Goal: Task Accomplishment & Management: Manage account settings

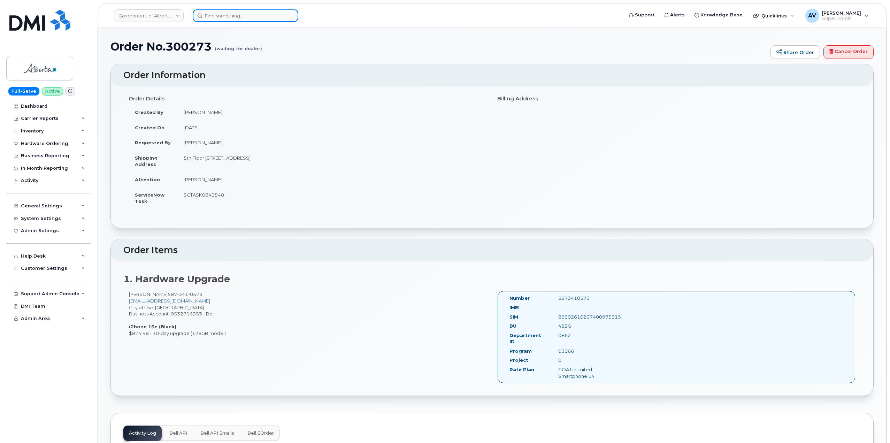
click at [246, 18] on input at bounding box center [246, 15] width 106 height 13
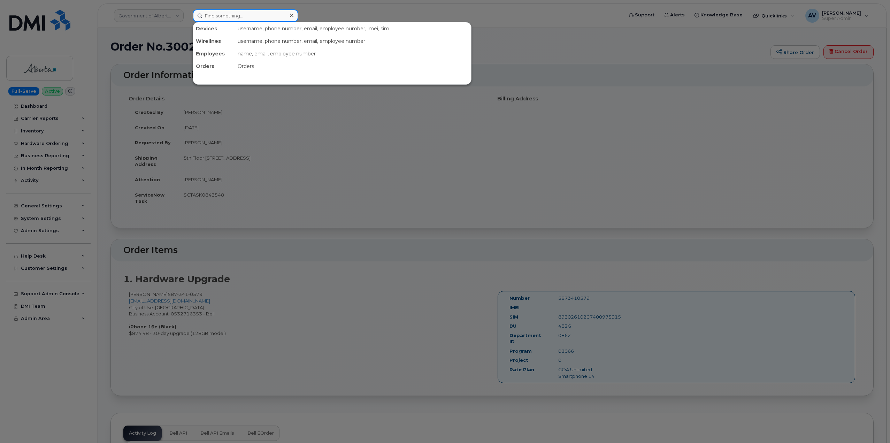
paste input "306-361-8713"
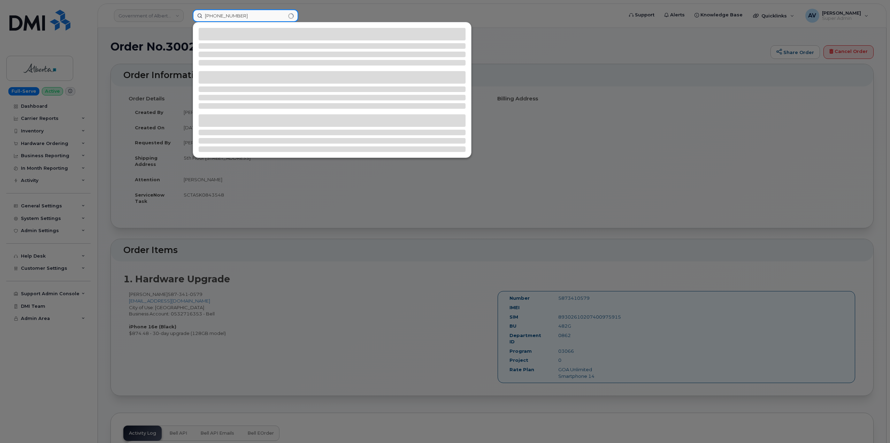
type input "306-361-8713"
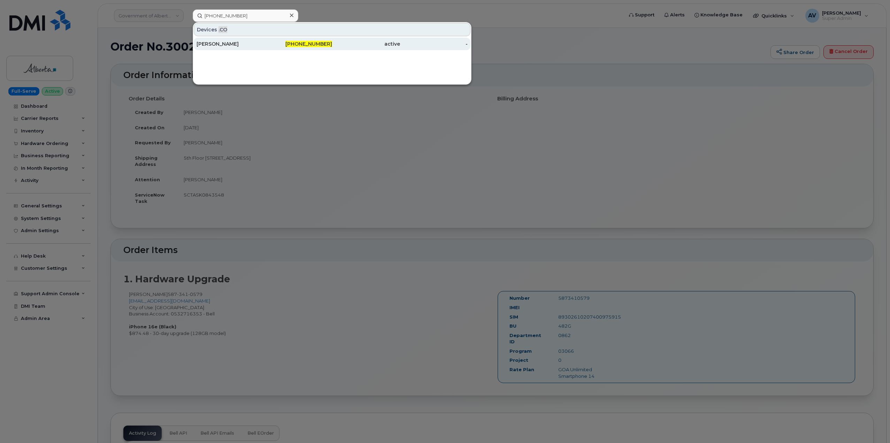
click at [241, 44] on div "Christine Heidecker" at bounding box center [231, 43] width 68 height 7
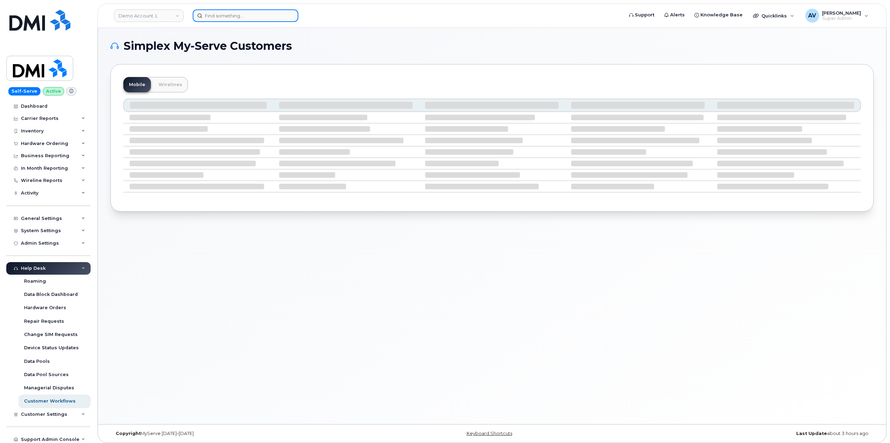
click at [258, 14] on input at bounding box center [246, 15] width 106 height 13
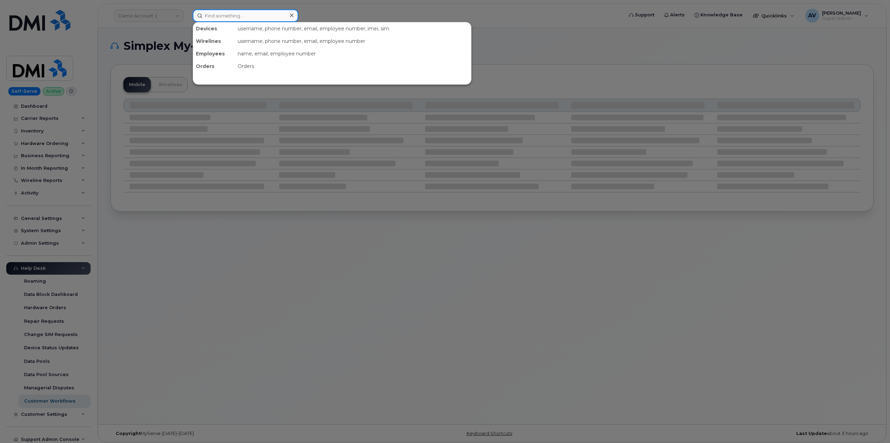
paste input "299262"
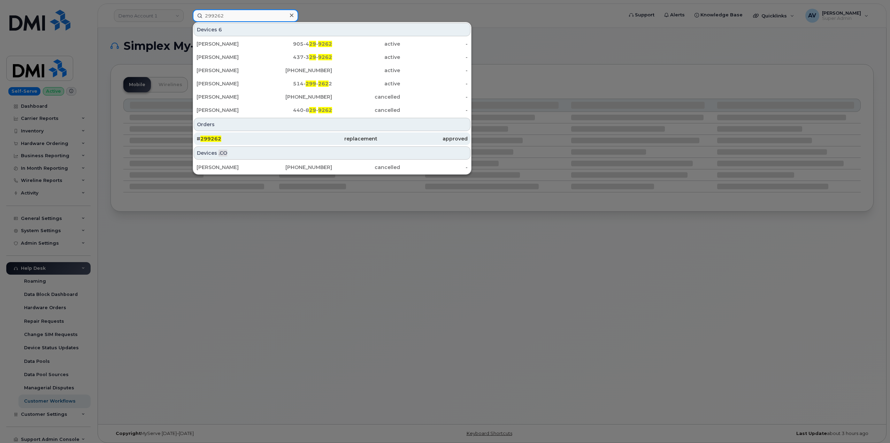
type input "299262"
click at [222, 139] on div "# 299262" at bounding box center [242, 138] width 90 height 7
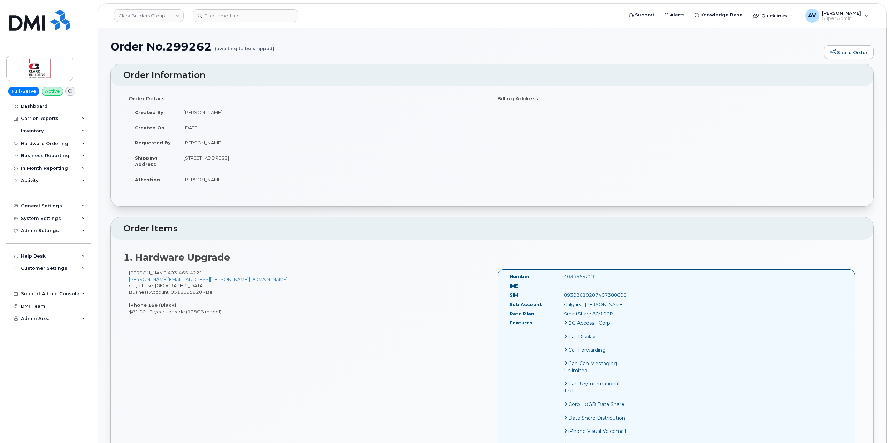
click at [174, 41] on h1 "Order No.299262 (awaiting to be shipped)" at bounding box center [466, 46] width 710 height 12
copy h1 "299262"
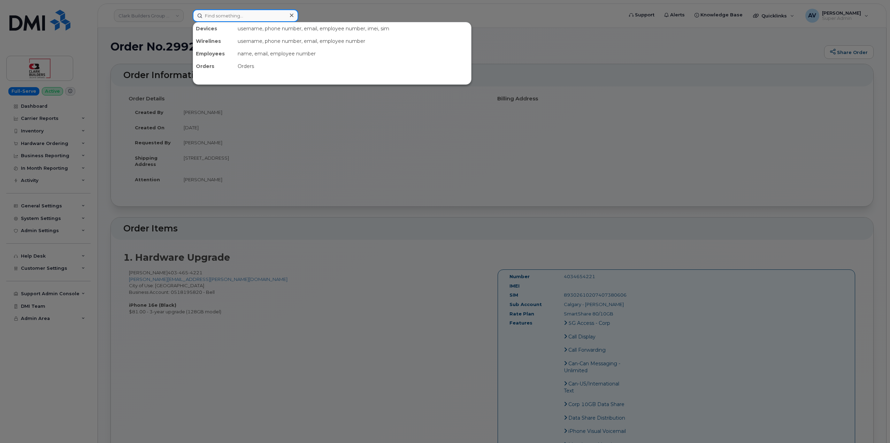
click at [261, 17] on input at bounding box center [246, 15] width 106 height 13
paste input "300149"
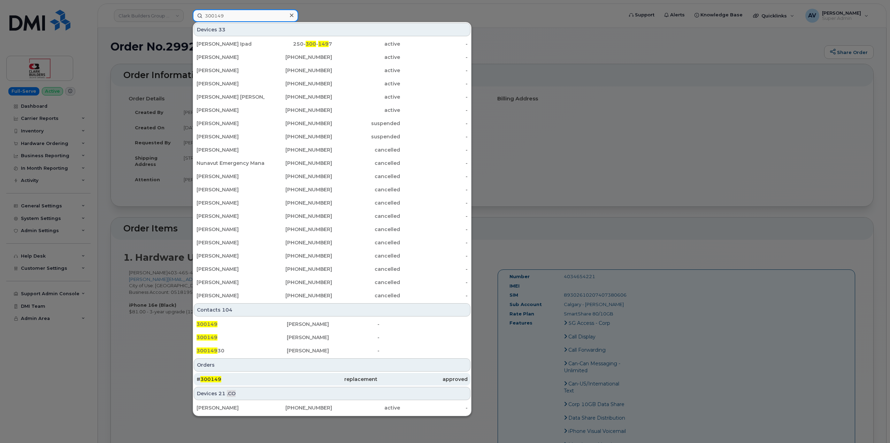
type input "300149"
click at [252, 378] on div "# 300149" at bounding box center [242, 379] width 90 height 7
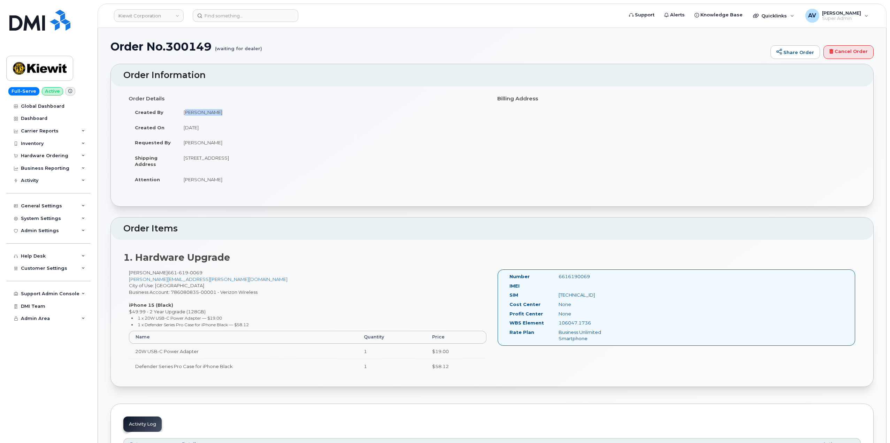
drag, startPoint x: 217, startPoint y: 114, endPoint x: 184, endPoint y: 114, distance: 33.5
click at [184, 114] on td "[PERSON_NAME]" at bounding box center [332, 112] width 310 height 15
copy td "[PERSON_NAME]"
click at [188, 47] on h1 "Order No.300149 (waiting for dealer)" at bounding box center [439, 46] width 657 height 12
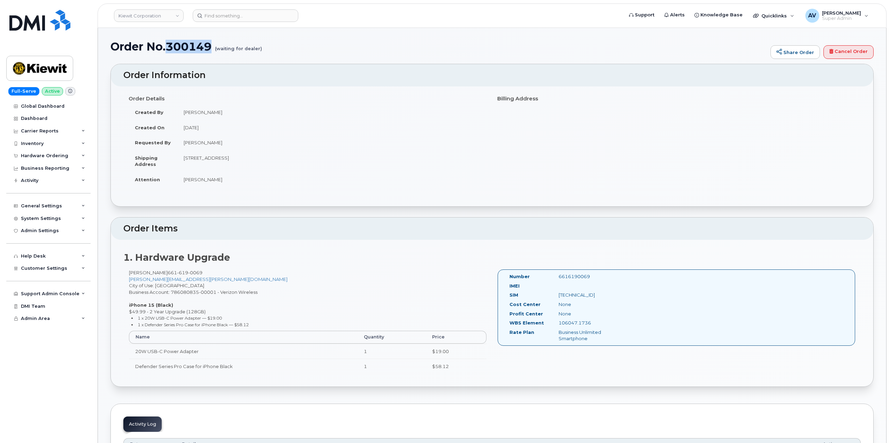
copy h1 "300149"
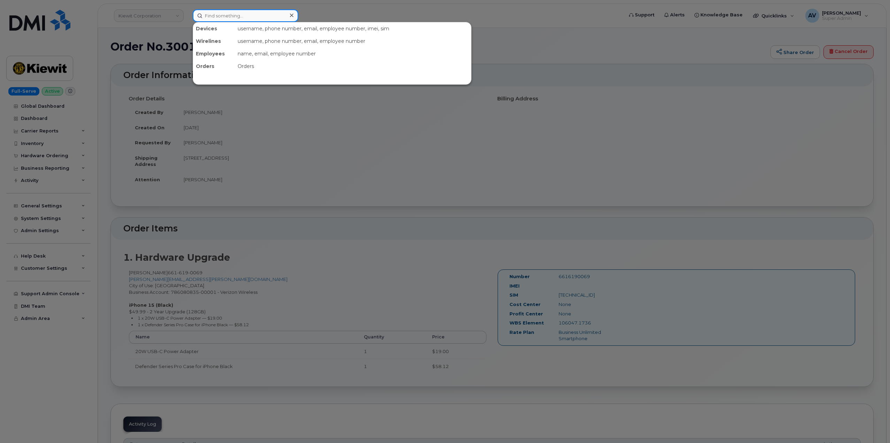
click at [243, 15] on input at bounding box center [246, 15] width 106 height 13
paste input "299687"
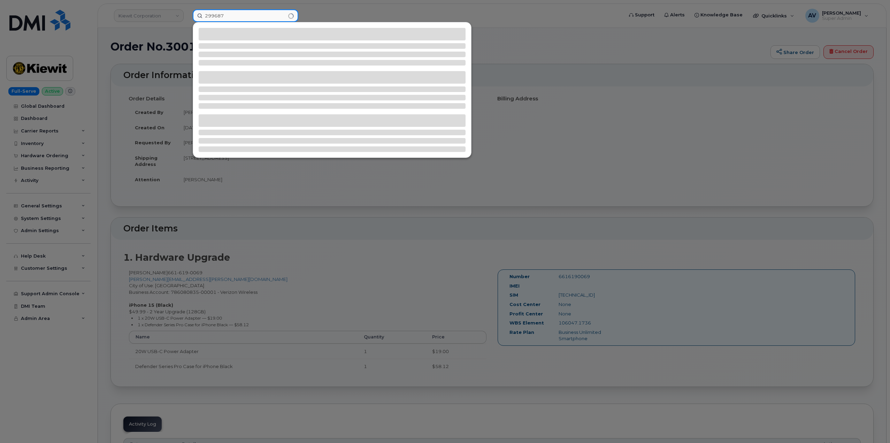
type input "299687"
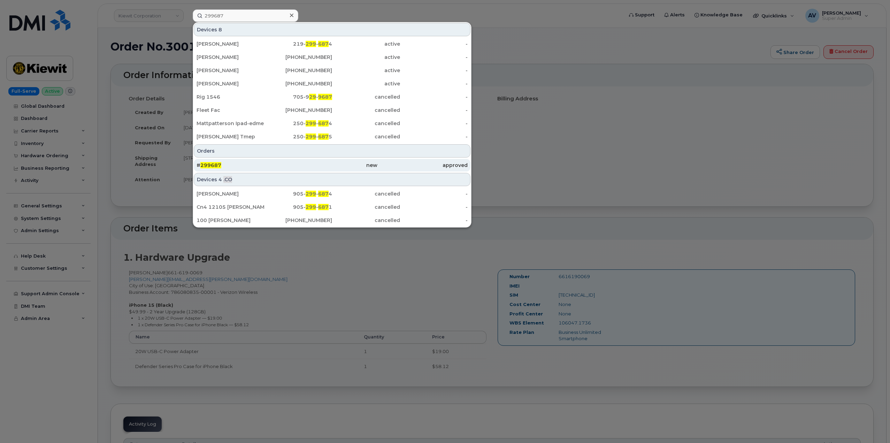
click at [304, 166] on div "new" at bounding box center [332, 165] width 90 height 7
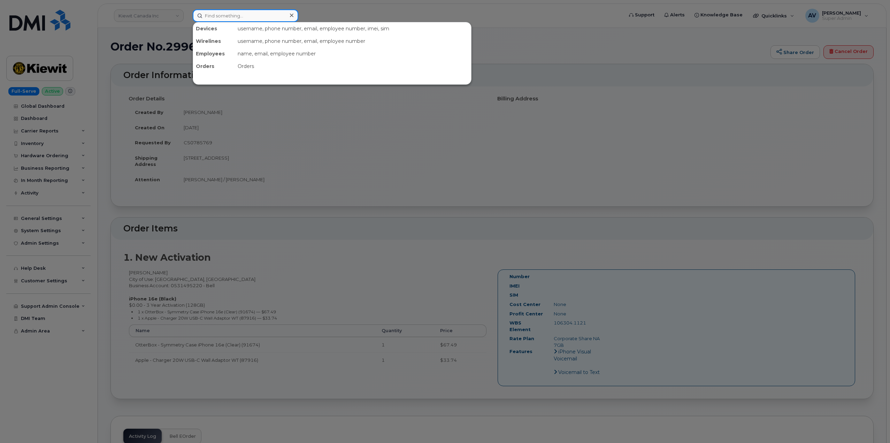
click at [255, 18] on input at bounding box center [246, 15] width 106 height 13
paste input "3012391"
type input "3012391"
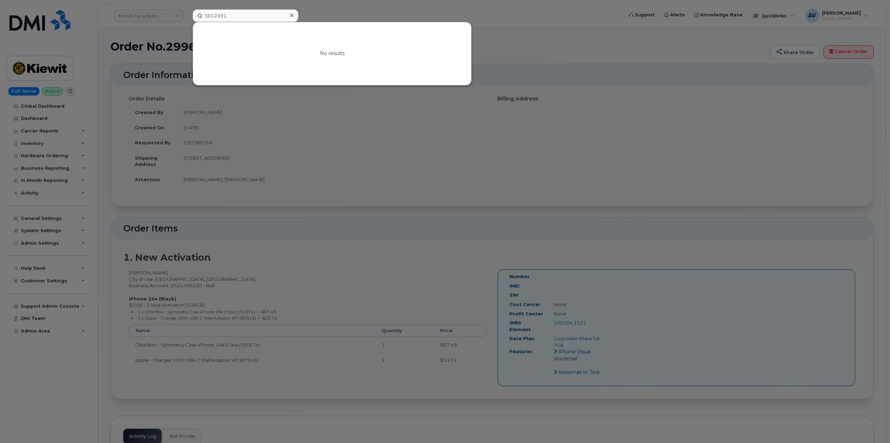
click at [134, 61] on div at bounding box center [445, 221] width 890 height 443
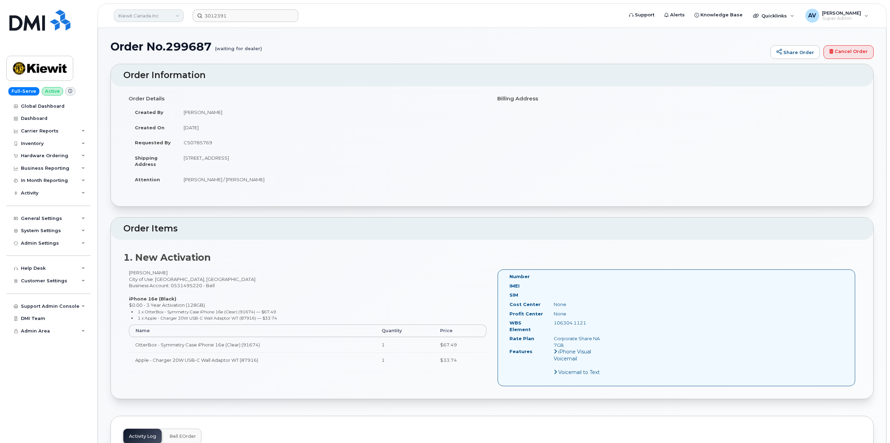
click at [153, 11] on link "Kiewit Canada Inc" at bounding box center [149, 15] width 70 height 13
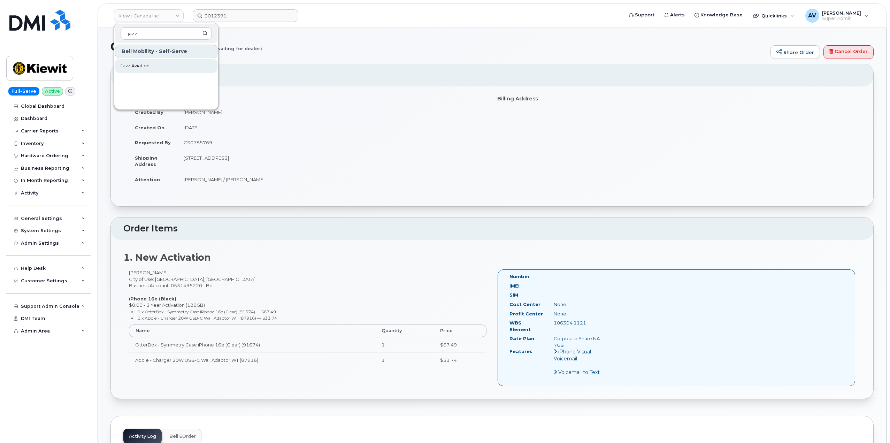
type input "jazz"
click at [191, 63] on link "Jazz Aviation" at bounding box center [166, 66] width 102 height 14
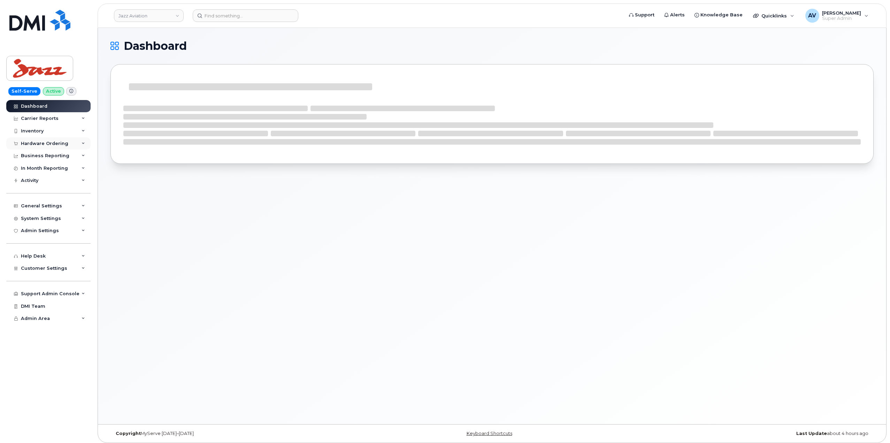
click at [53, 143] on div "Hardware Ordering" at bounding box center [44, 144] width 47 height 6
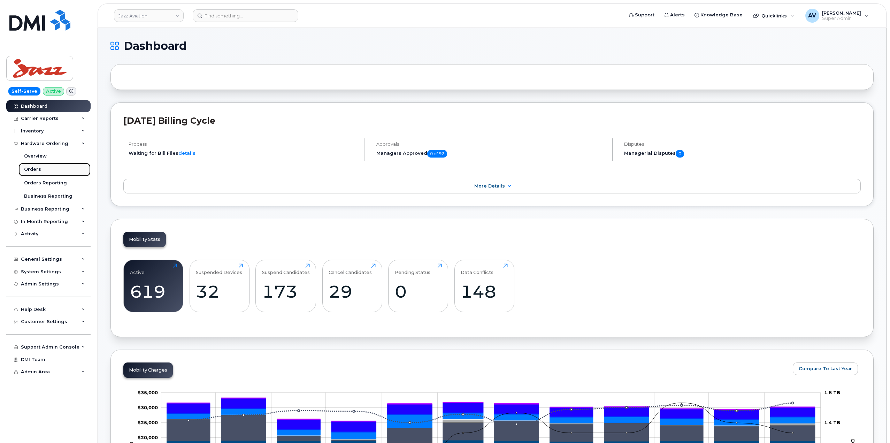
click at [40, 169] on link "Orders" at bounding box center [54, 169] width 72 height 13
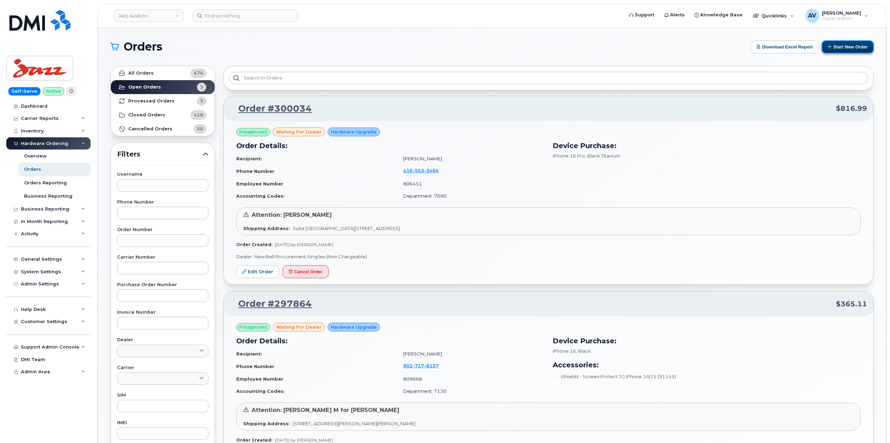
click at [842, 44] on button "Start New Order" at bounding box center [848, 46] width 52 height 13
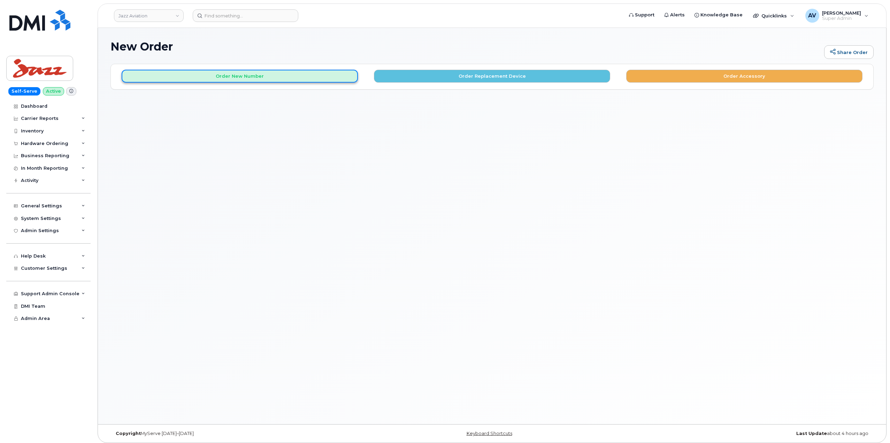
click at [309, 74] on button "Order New Number" at bounding box center [240, 76] width 236 height 13
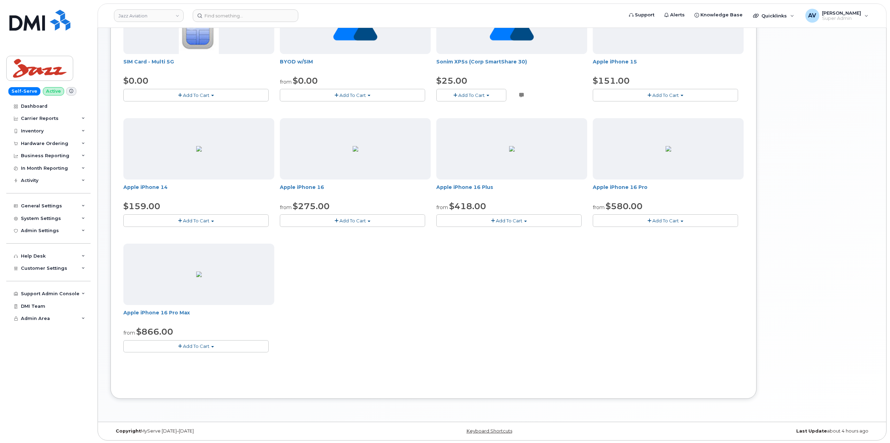
scroll to position [144, 0]
click at [214, 344] on button "Add To Cart" at bounding box center [195, 345] width 145 height 12
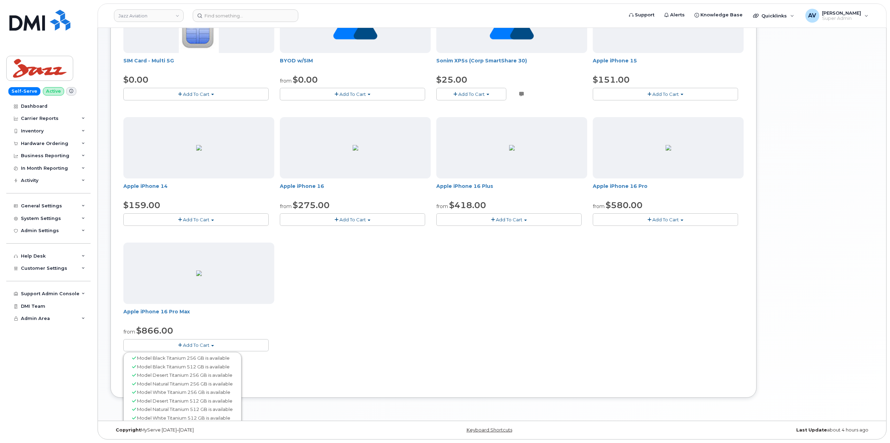
click at [215, 343] on button "Add To Cart" at bounding box center [195, 345] width 145 height 12
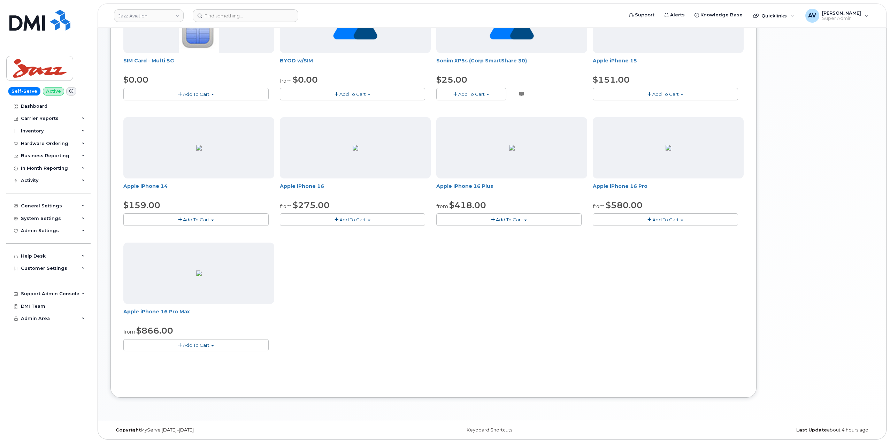
click at [217, 345] on button "Add To Cart" at bounding box center [195, 345] width 145 height 12
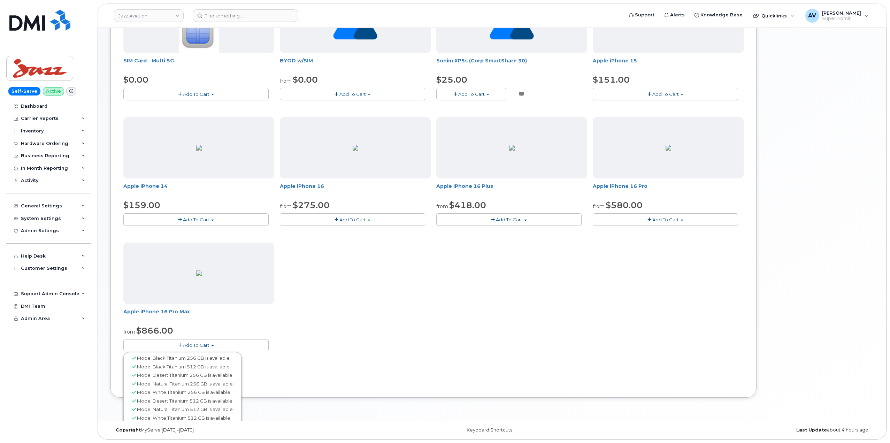
click at [217, 345] on button "Add To Cart" at bounding box center [195, 345] width 145 height 12
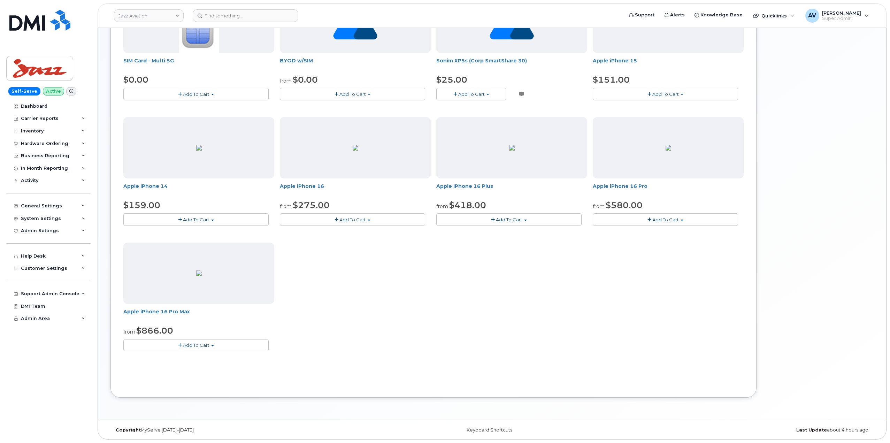
click at [217, 345] on button "Add To Cart" at bounding box center [195, 345] width 145 height 12
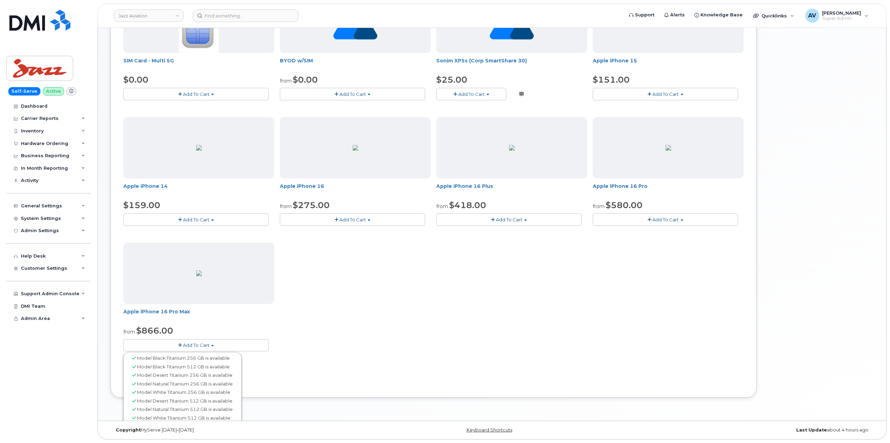
click at [378, 265] on div "SIM Card - Multi 5G $0.00 Add To Cart $0.00 - New Activation BYOD w/SIM from $0…" at bounding box center [433, 177] width 620 height 371
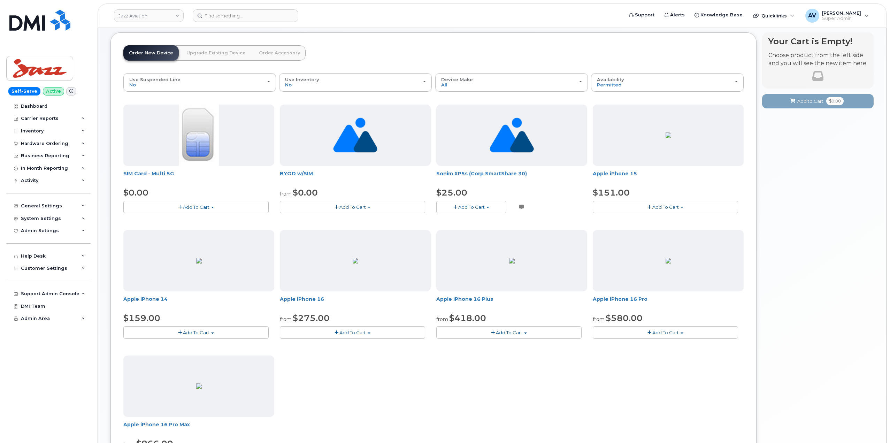
scroll to position [5, 0]
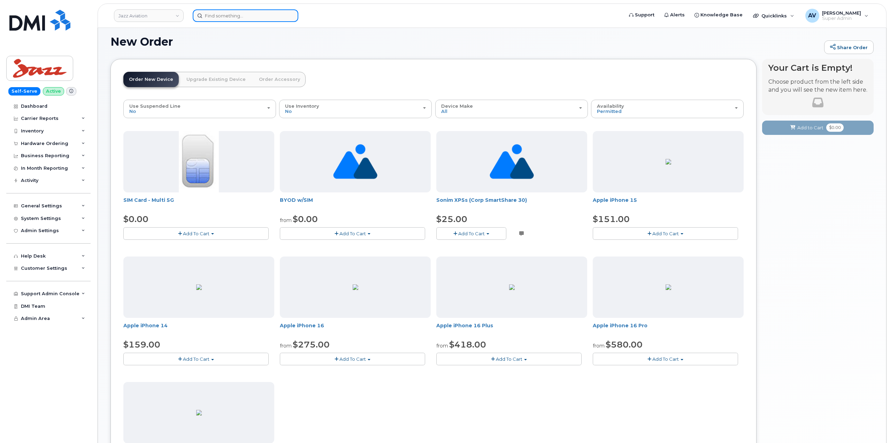
click at [257, 15] on input at bounding box center [246, 15] width 106 height 13
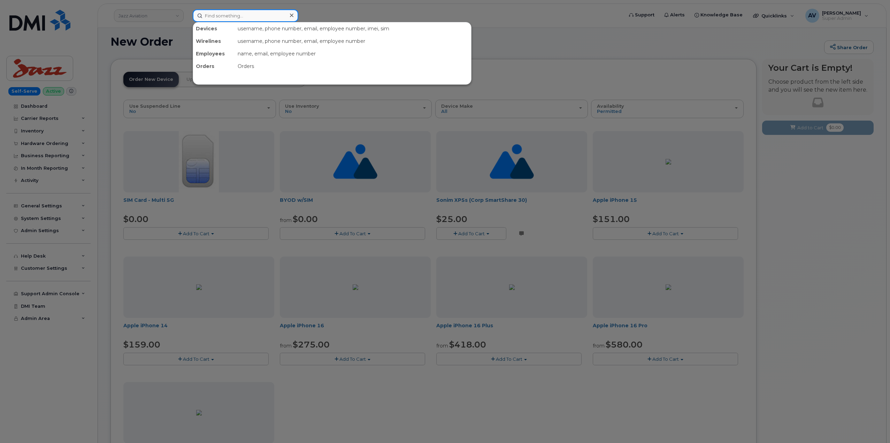
paste input "297863"
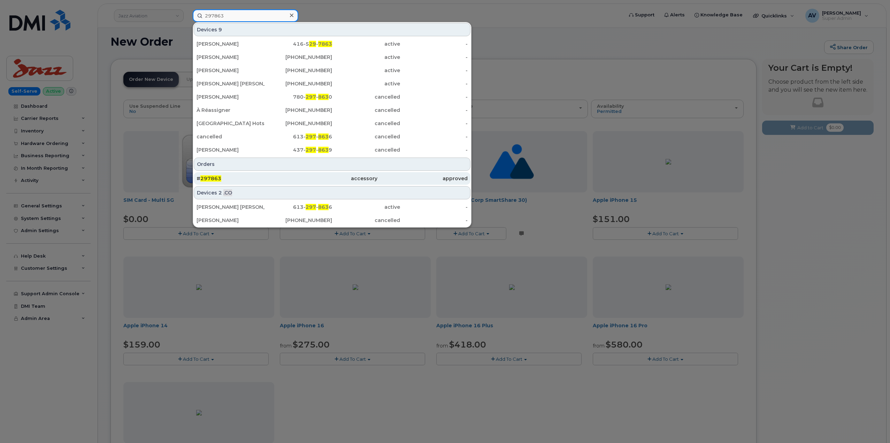
type input "297863"
click at [259, 180] on div "# 297863" at bounding box center [242, 178] width 90 height 7
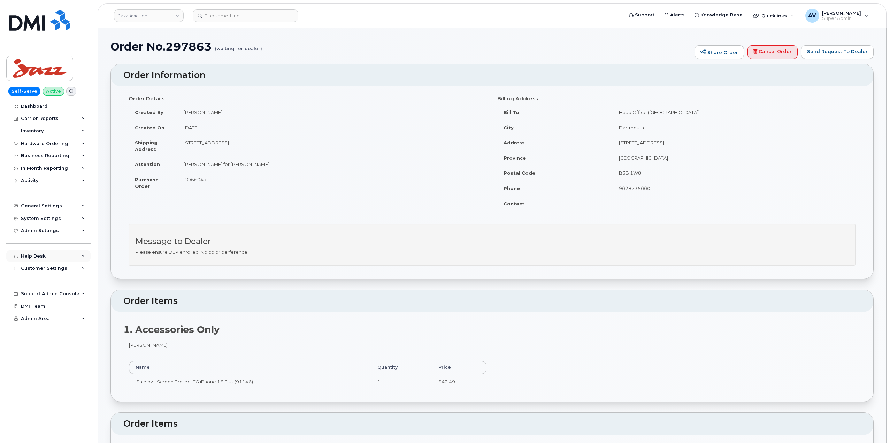
click at [62, 256] on div "Help Desk" at bounding box center [48, 256] width 84 height 13
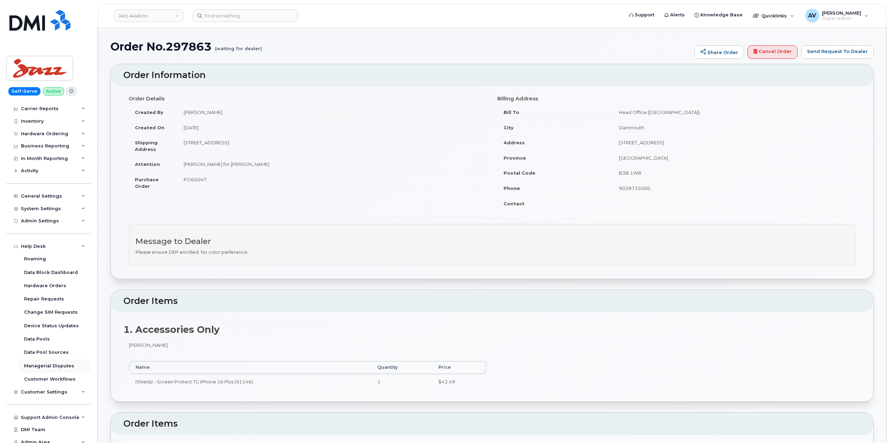
scroll to position [15, 0]
click at [64, 387] on div "Customer Settings" at bounding box center [48, 387] width 84 height 13
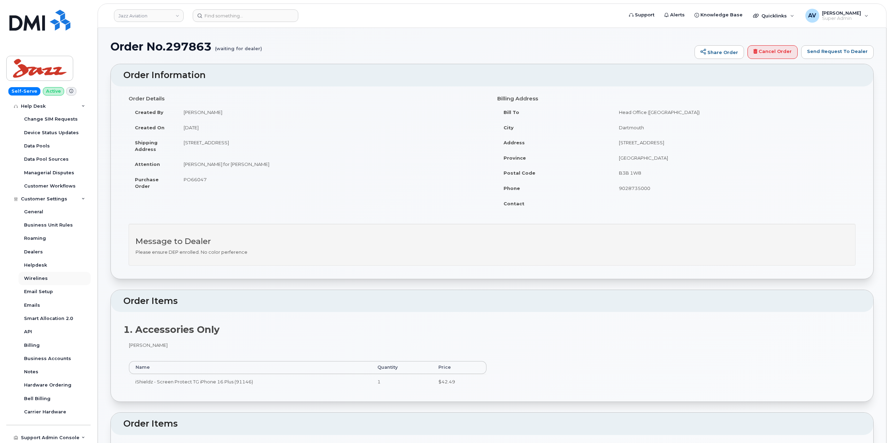
scroll to position [224, 0]
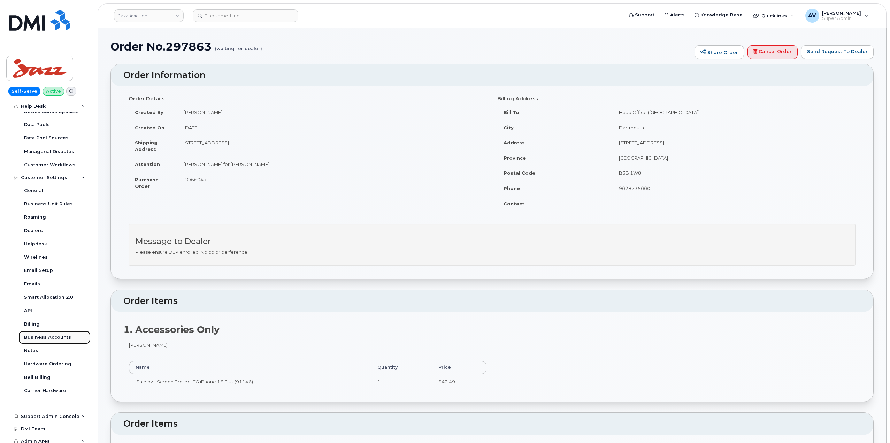
click at [54, 338] on div "Business Accounts" at bounding box center [47, 337] width 47 height 6
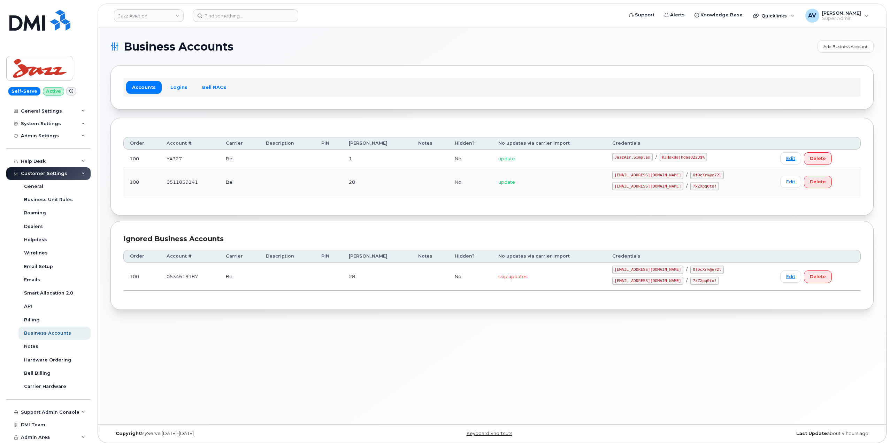
click at [627, 158] on code "JazzAir.Simplex" at bounding box center [632, 157] width 40 height 8
drag, startPoint x: 623, startPoint y: 157, endPoint x: 657, endPoint y: 156, distance: 34.5
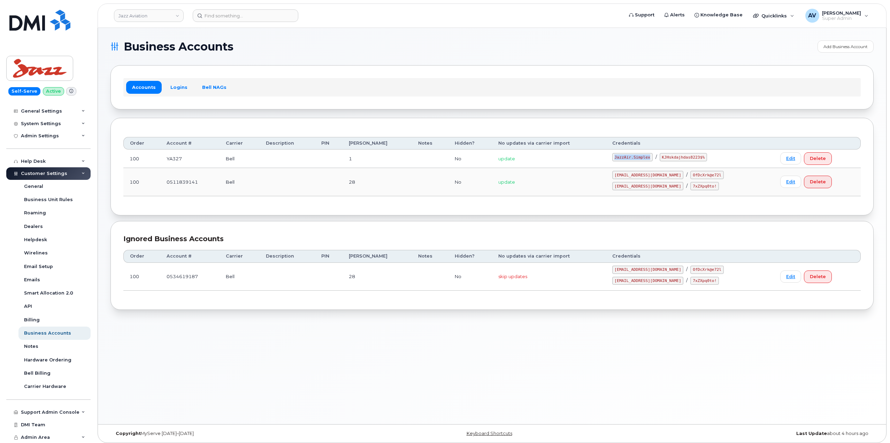
click at [653, 156] on code "JazzAir.Simplex" at bounding box center [632, 157] width 40 height 8
copy code "JazzAir.Simplex"
click at [172, 86] on link "Logins" at bounding box center [179, 87] width 29 height 13
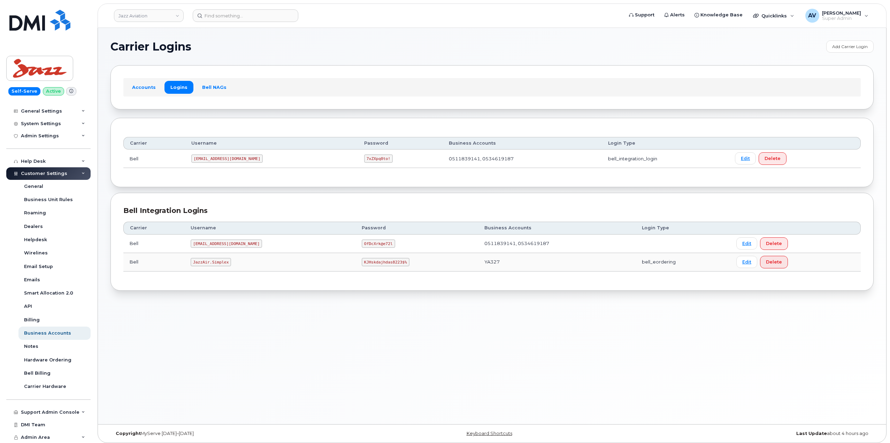
click at [212, 157] on code "[EMAIL_ADDRESS][DOMAIN_NAME]" at bounding box center [226, 158] width 71 height 8
click at [203, 159] on code "[EMAIL_ADDRESS][DOMAIN_NAME]" at bounding box center [226, 158] width 71 height 8
click at [217, 177] on div "Carrier Username Password Business Accounts Login Type Bell [EMAIL_ADDRESS][DOM…" at bounding box center [492, 152] width 763 height 69
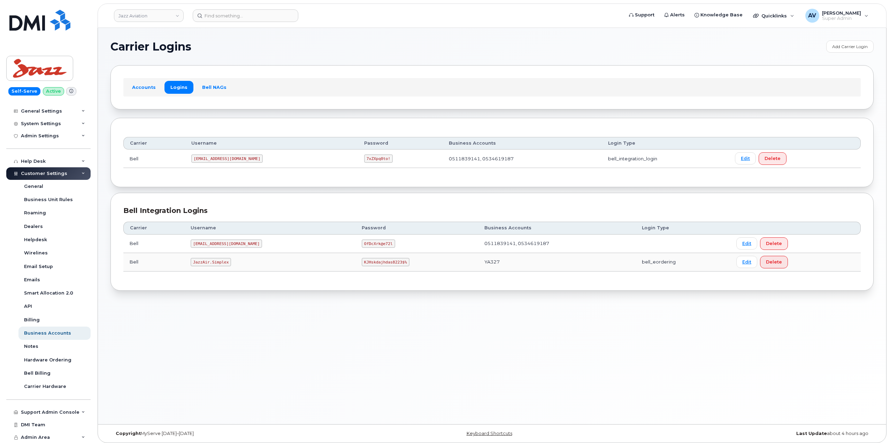
click at [200, 157] on code "1AirJaz@myserve.ca" at bounding box center [226, 158] width 71 height 8
copy code "1AirJaz@myserve.ca"
click at [364, 159] on code "7xZXpq0to!" at bounding box center [378, 158] width 29 height 8
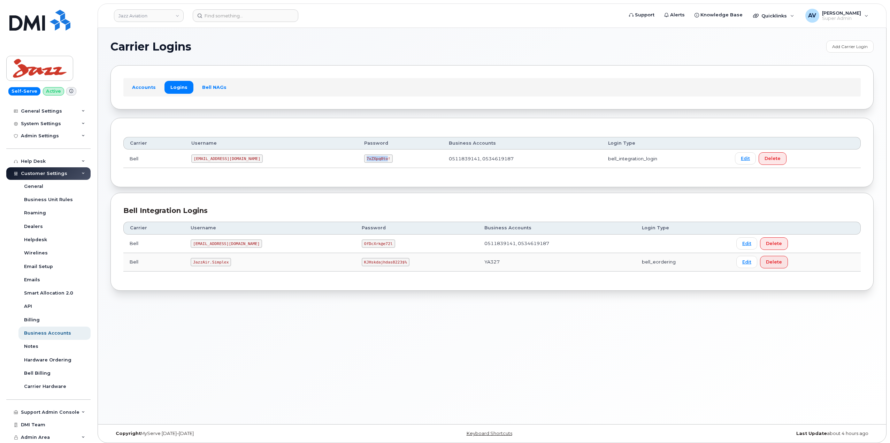
click at [364, 159] on code "7xZXpq0to!" at bounding box center [378, 158] width 29 height 8
click at [355, 169] on div "Carrier Username Password Business Accounts Login Type Bell 1AirJaz@myserve.ca …" at bounding box center [492, 153] width 738 height 44
drag, startPoint x: 345, startPoint y: 157, endPoint x: 323, endPoint y: 158, distance: 22.3
click at [364, 158] on code "7xZXpq0to!" at bounding box center [378, 158] width 29 height 8
copy code "7xZXpq0to!"
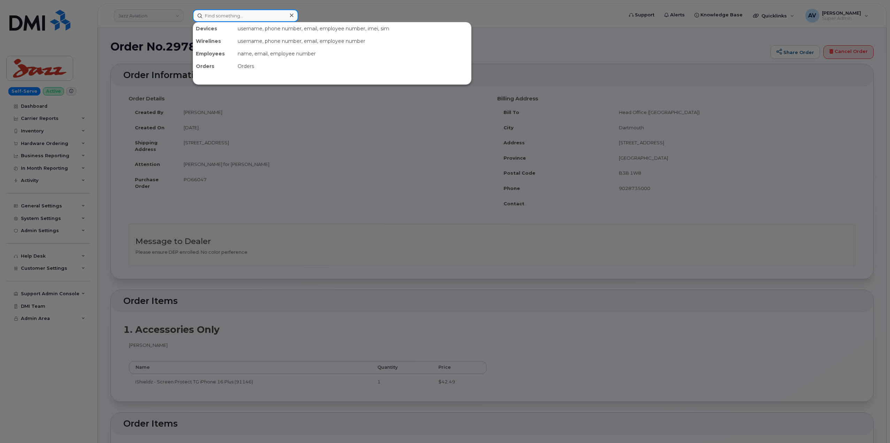
click at [244, 16] on input at bounding box center [246, 15] width 106 height 13
paste input "297863"
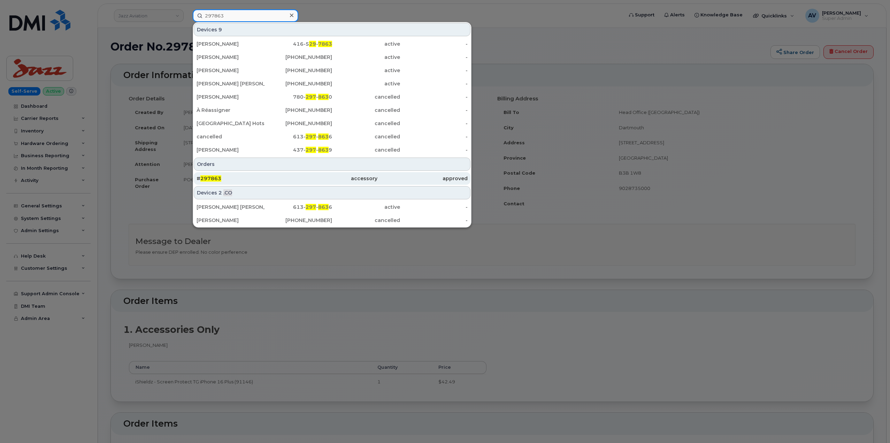
type input "297863"
click at [263, 178] on div "# 297863" at bounding box center [242, 178] width 90 height 7
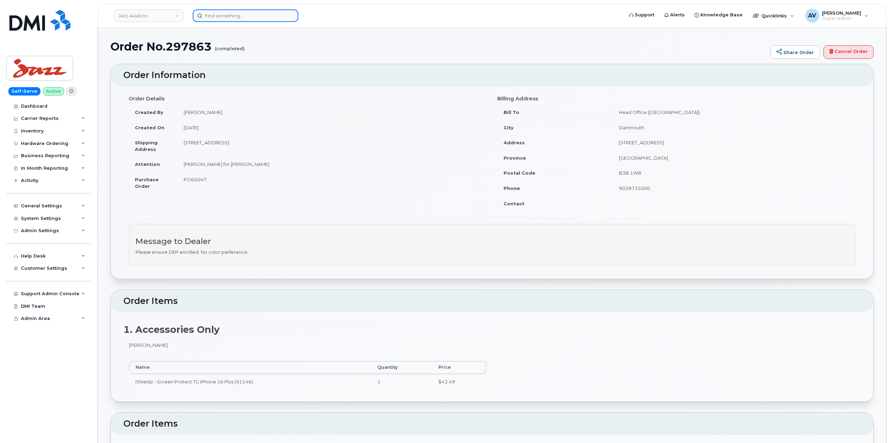
click at [252, 17] on input at bounding box center [246, 15] width 106 height 13
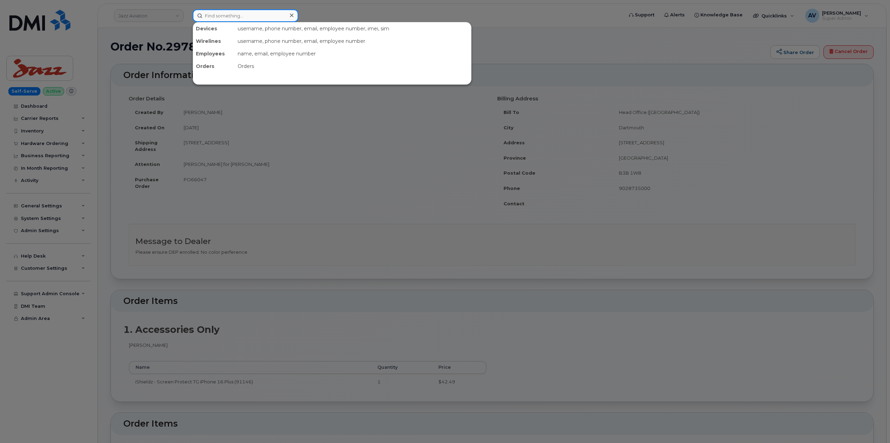
paste input "8135216758"
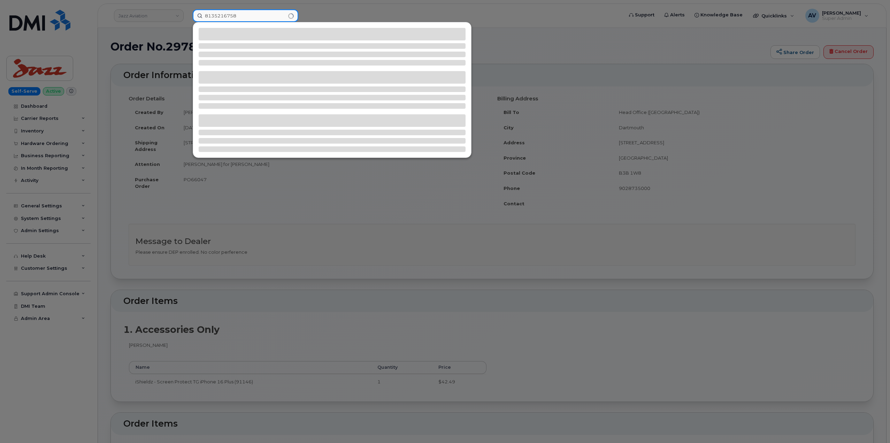
type input "8135216758"
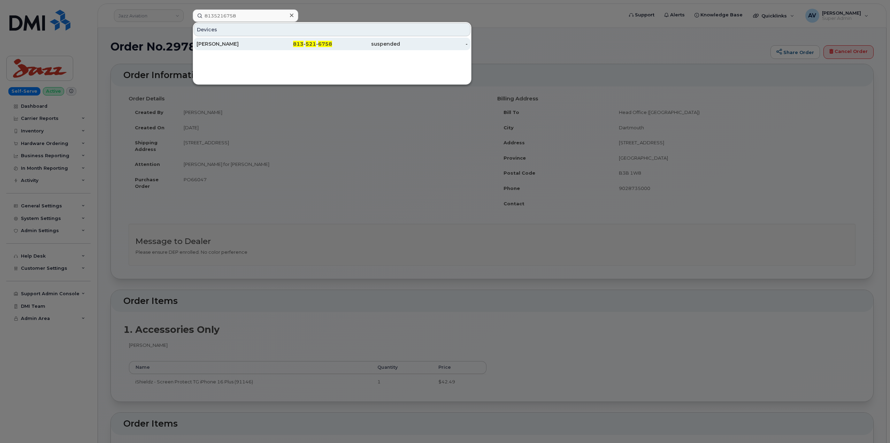
click at [252, 45] on div "[PERSON_NAME]" at bounding box center [231, 43] width 68 height 7
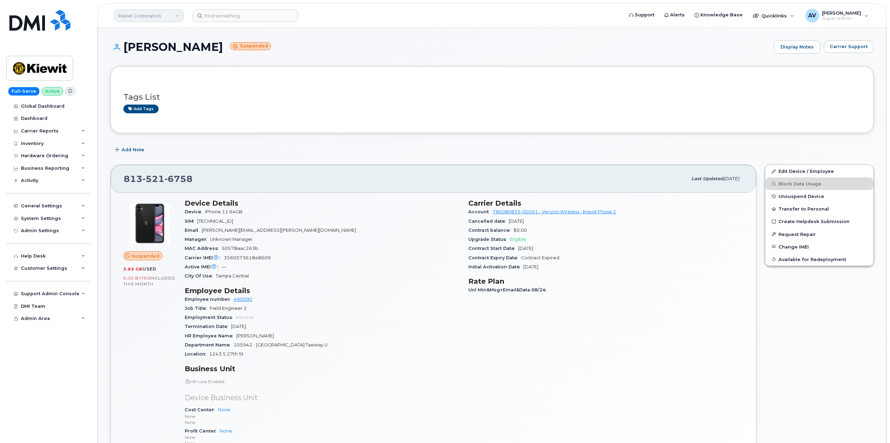
click at [152, 14] on link "Kiewit Corporation" at bounding box center [149, 15] width 70 height 13
type input "sas"
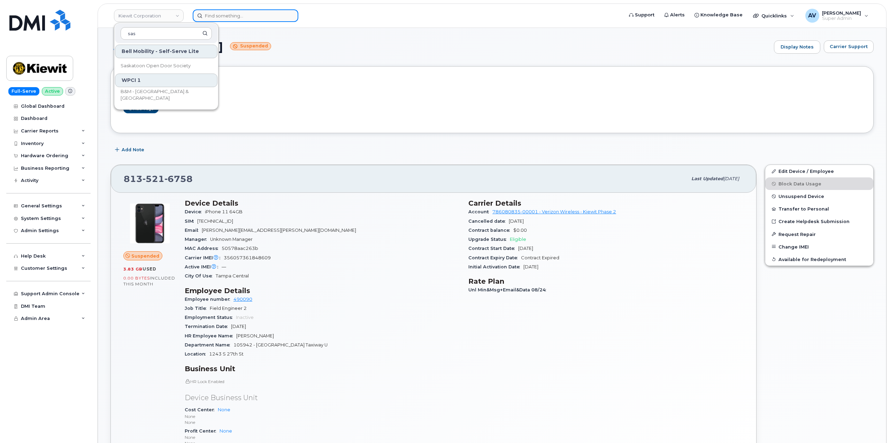
click at [258, 12] on input at bounding box center [246, 15] width 106 height 13
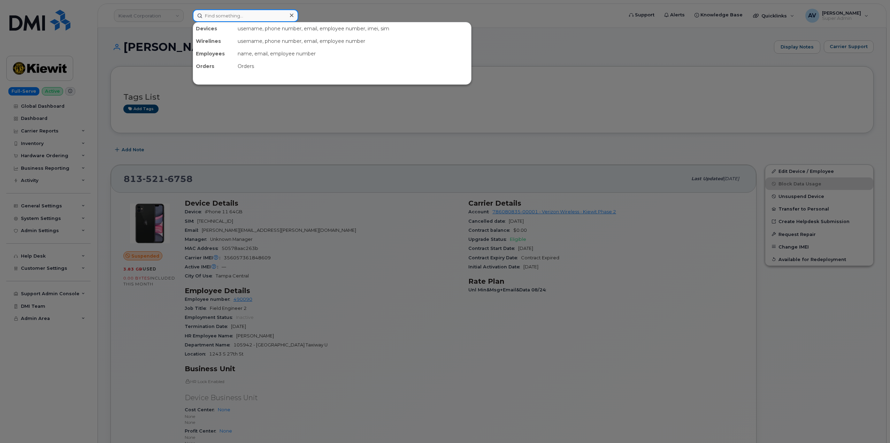
paste input "8642759942"
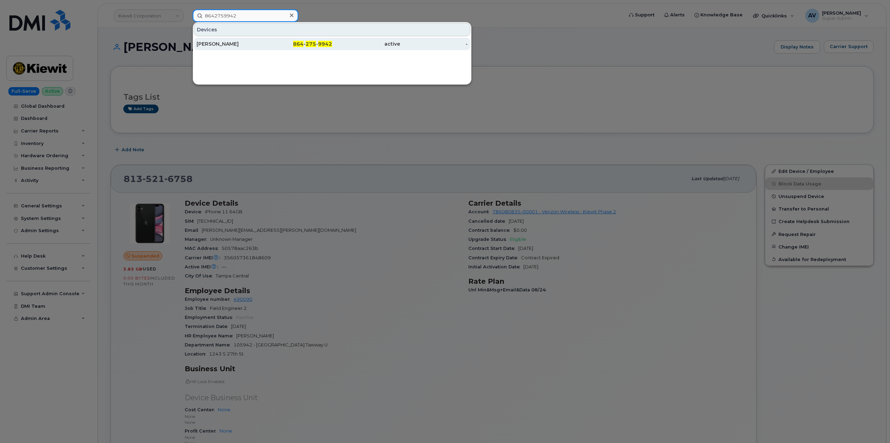
type input "8642759942"
click at [247, 39] on div "Dale Jacks" at bounding box center [231, 44] width 68 height 13
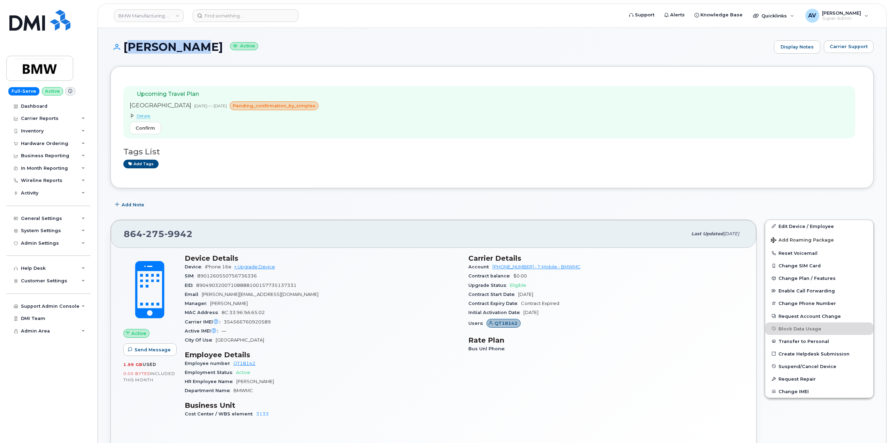
drag, startPoint x: 125, startPoint y: 42, endPoint x: 187, endPoint y: 52, distance: 63.2
click at [187, 52] on h1 "[PERSON_NAME] Active" at bounding box center [441, 47] width 660 height 12
copy h1 "[PERSON_NAME]"
click at [269, 15] on input at bounding box center [246, 15] width 106 height 13
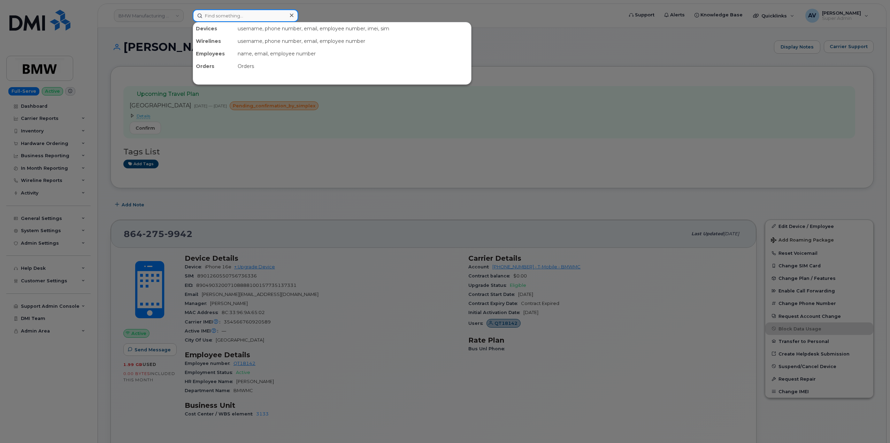
paste input "9096053204"
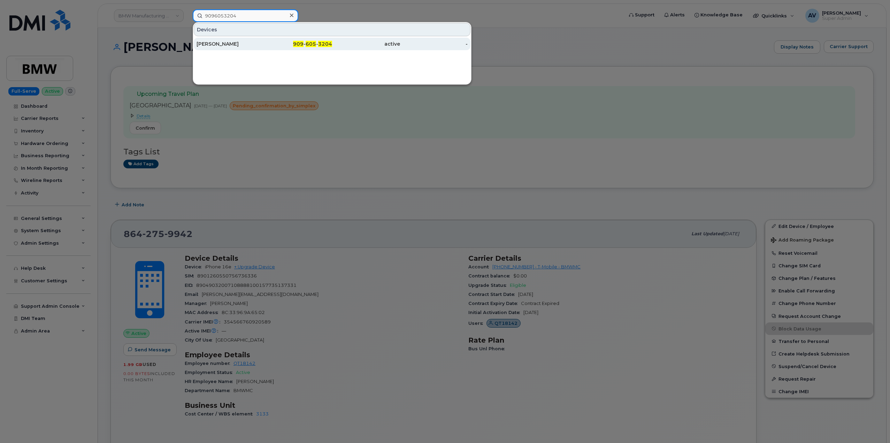
type input "9096053204"
drag, startPoint x: 239, startPoint y: 40, endPoint x: 237, endPoint y: 48, distance: 8.0
click at [239, 40] on div "[PERSON_NAME]" at bounding box center [231, 44] width 68 height 13
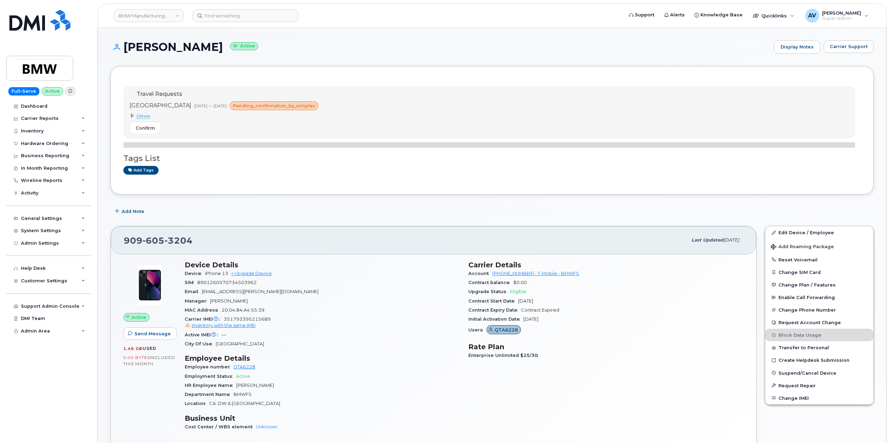
drag, startPoint x: 122, startPoint y: 45, endPoint x: 219, endPoint y: 57, distance: 98.0
click at [219, 57] on div "Antoris Coleman Active Display Notes Carrier Support" at bounding box center [492, 53] width 763 height 26
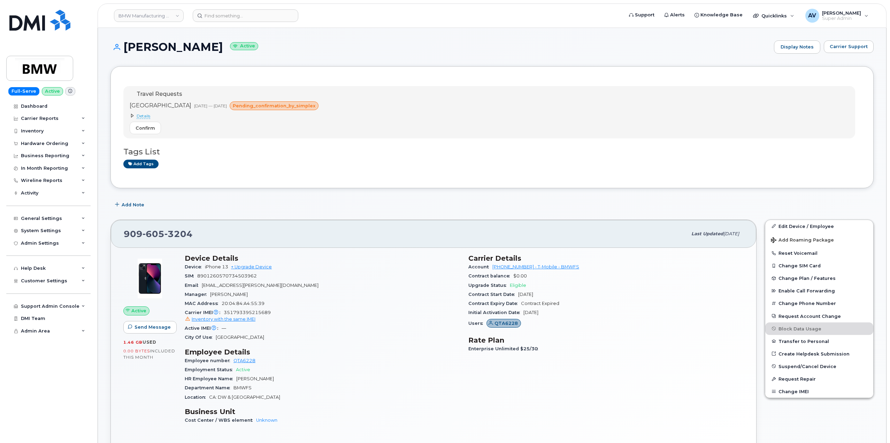
copy h1 "Antoris Coleman"
click at [240, 13] on input at bounding box center [246, 15] width 106 height 13
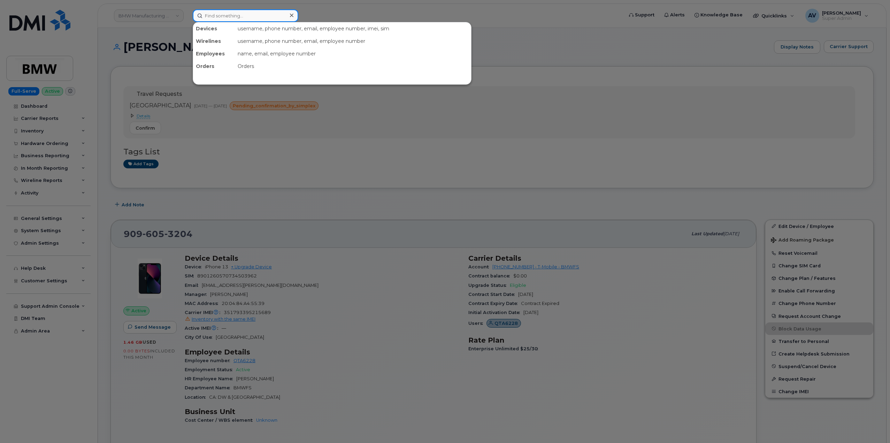
paste input "[PERSON_NAME]"
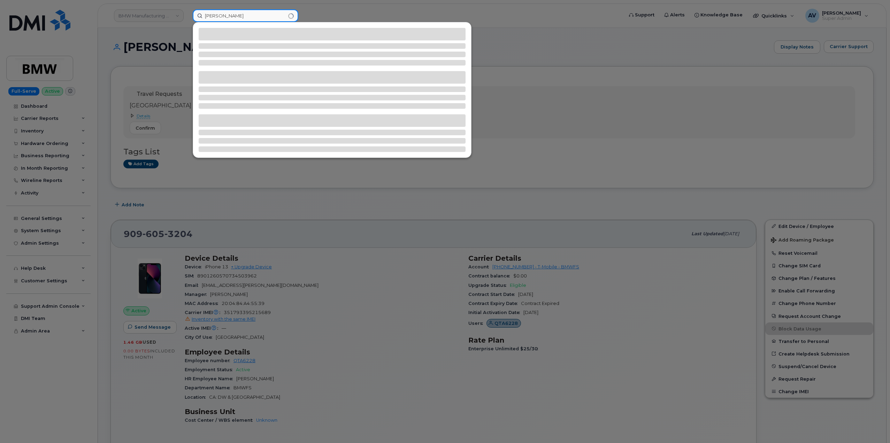
type input "[PERSON_NAME]"
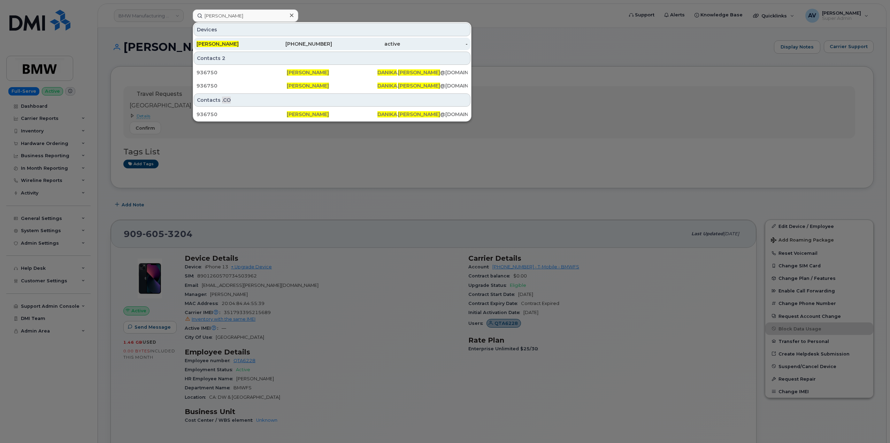
click at [330, 43] on div "661-699-5088" at bounding box center [299, 43] width 68 height 7
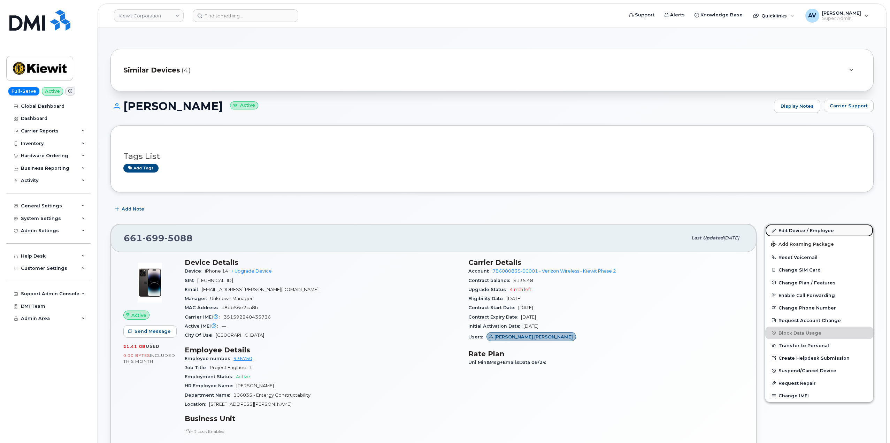
click at [785, 229] on link "Edit Device / Employee" at bounding box center [820, 230] width 108 height 13
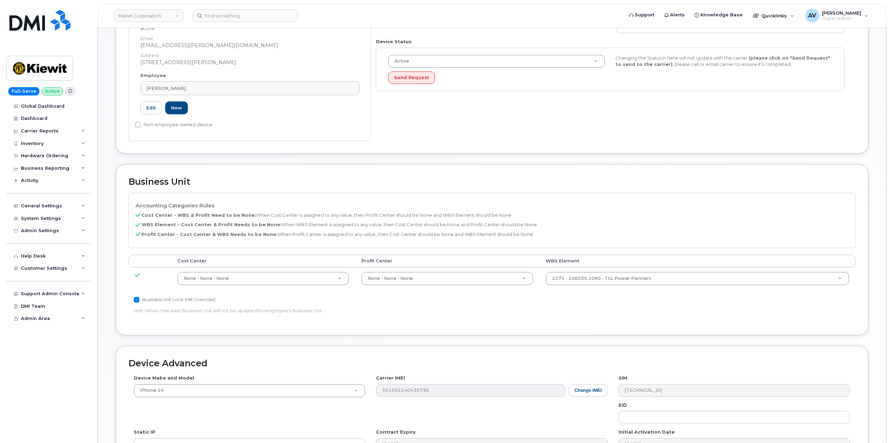
scroll to position [174, 0]
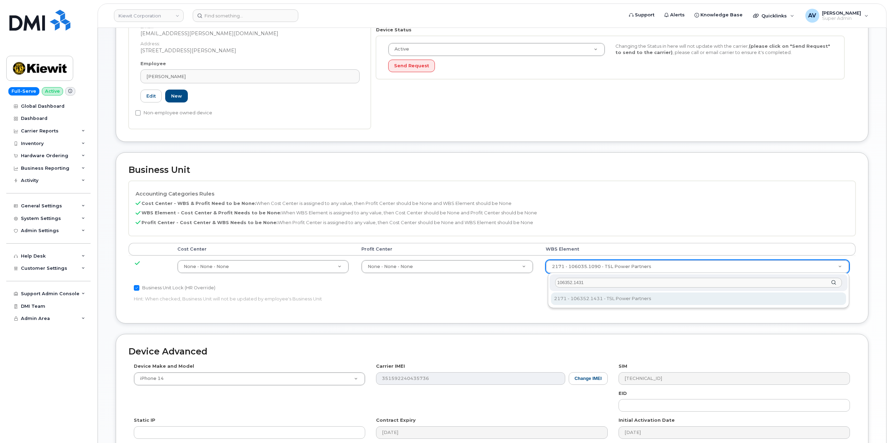
type input "106352.1431"
type input "35263931"
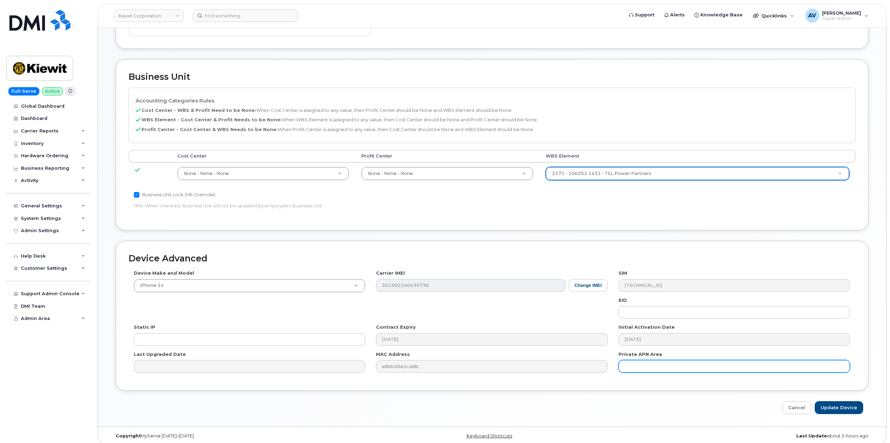
scroll to position [273, 0]
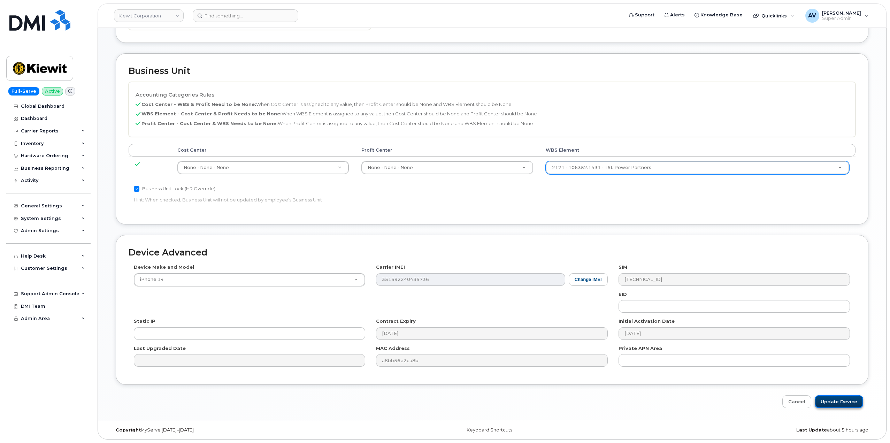
click at [840, 403] on input "Update Device" at bounding box center [839, 401] width 48 height 13
type input "Saving..."
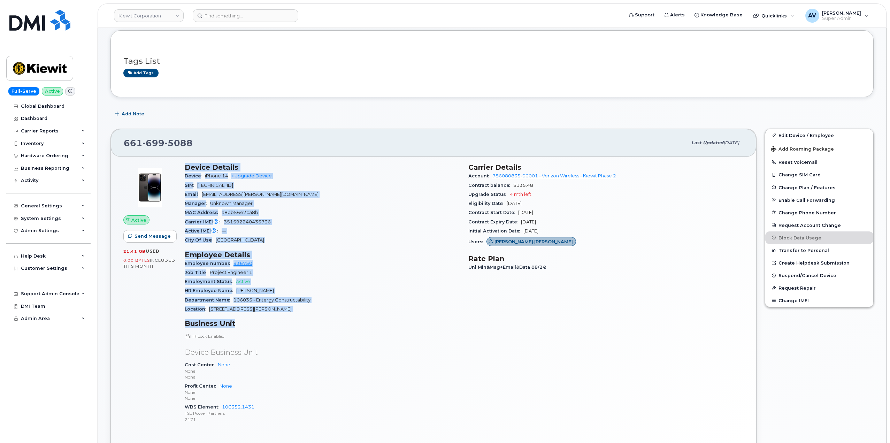
scroll to position [105, 0]
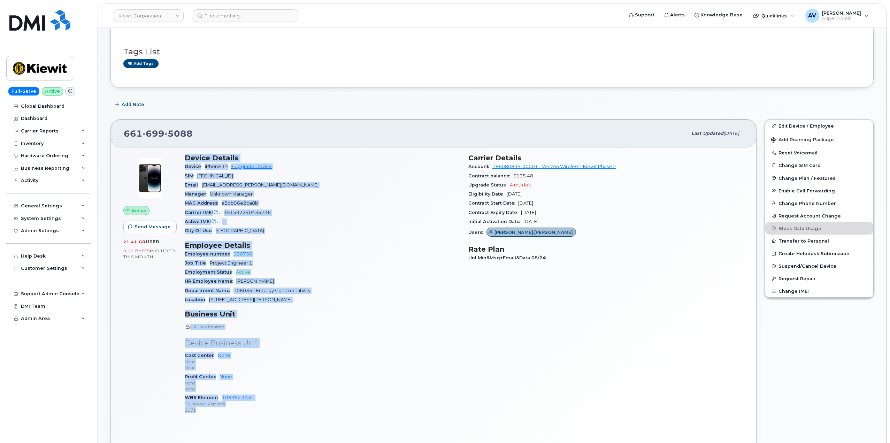
drag, startPoint x: 185, startPoint y: 263, endPoint x: 268, endPoint y: 409, distance: 168.5
click at [268, 409] on div "Device Details Device iPhone 14 + Upgrade Device SIM [TECHNICAL_ID] Email [EMAI…" at bounding box center [323, 287] width 284 height 274
copy div "Device Details Device iPhone 14 + Upgrade Device SIM 89148000011488352517 Email…"
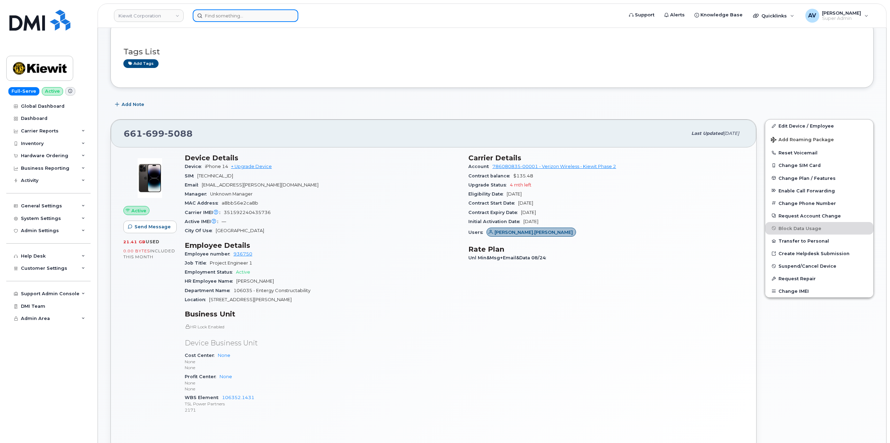
click at [242, 14] on input at bounding box center [246, 15] width 106 height 13
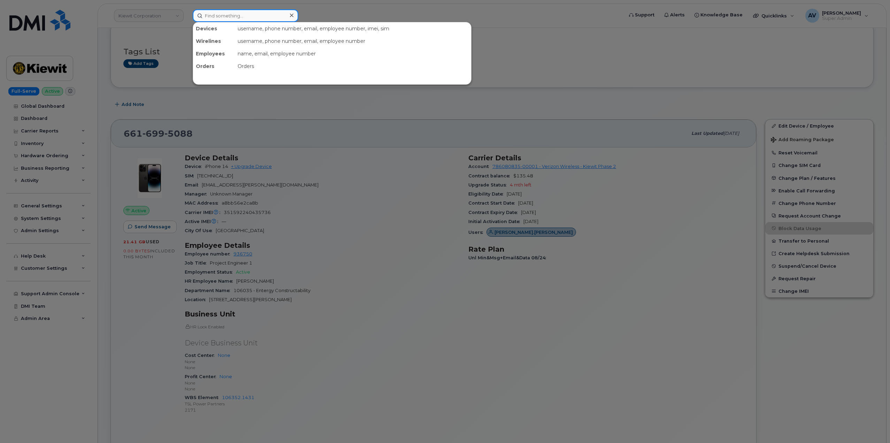
paste input "[PERSON_NAME]"
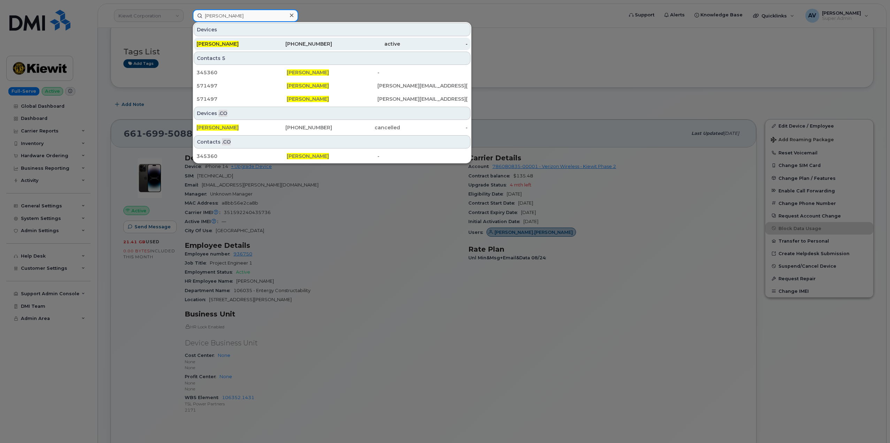
type input "[PERSON_NAME]"
click at [276, 43] on div "858-243-0784" at bounding box center [299, 43] width 68 height 7
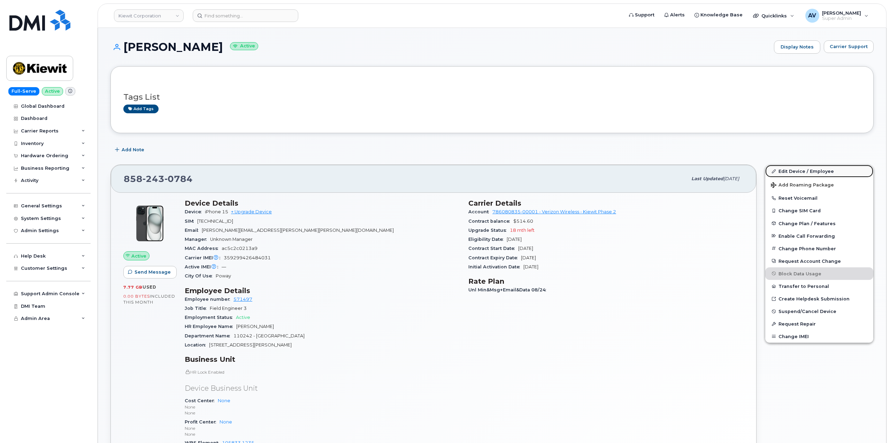
click at [802, 173] on link "Edit Device / Employee" at bounding box center [820, 171] width 108 height 13
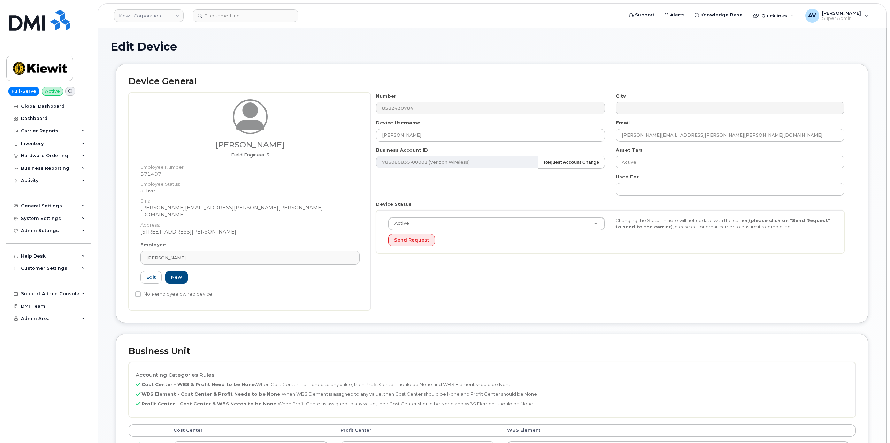
scroll to position [174, 0]
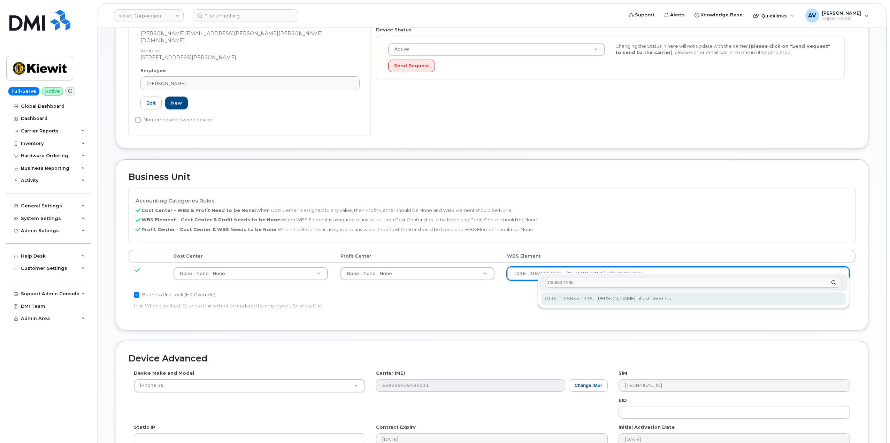
type input "105833.1235"
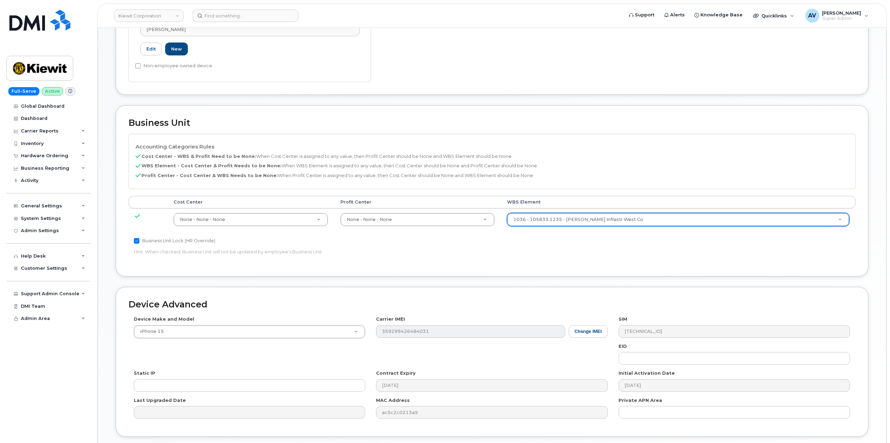
scroll to position [273, 0]
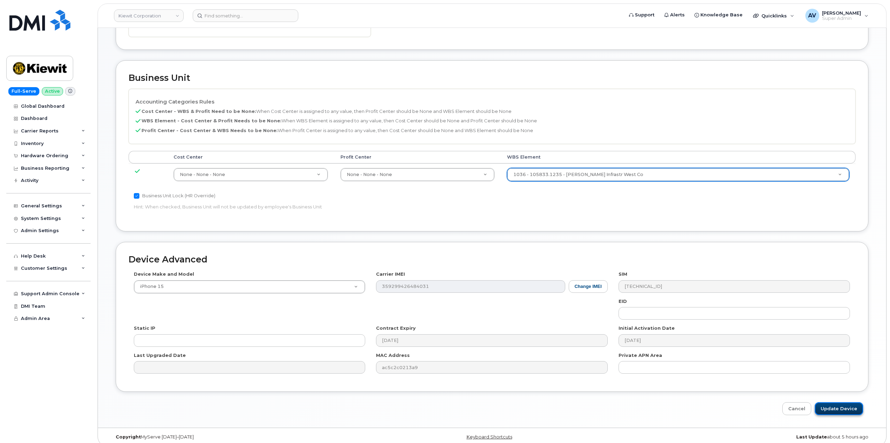
click at [834, 402] on input "Update Device" at bounding box center [839, 408] width 48 height 13
type input "Saving..."
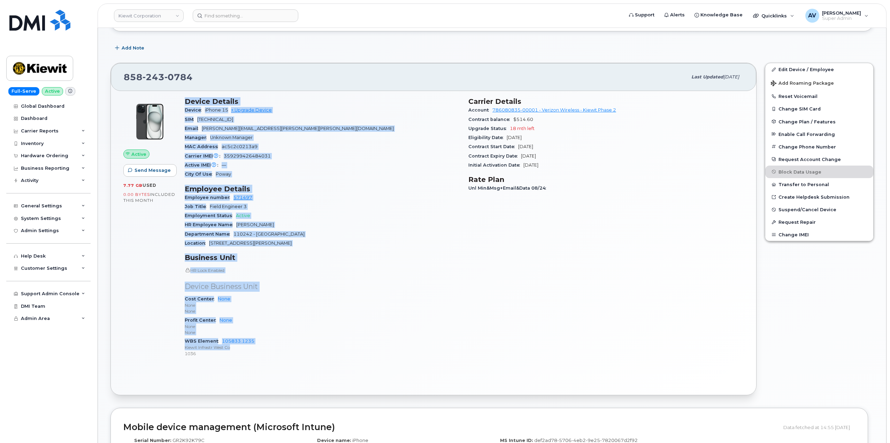
scroll to position [105, 0]
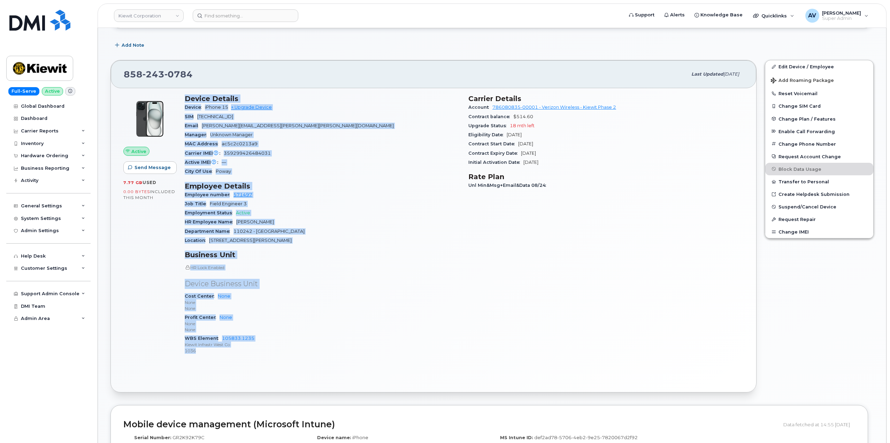
drag, startPoint x: 182, startPoint y: 202, endPoint x: 269, endPoint y: 351, distance: 173.0
click at [269, 351] on div "Device Details Device iPhone 15 + Upgrade Device SIM 89148000010994333409 Email…" at bounding box center [323, 227] width 284 height 274
copy div "Device Details Device iPhone 15 + Upgrade Device SIM 89148000010994333409 Email…"
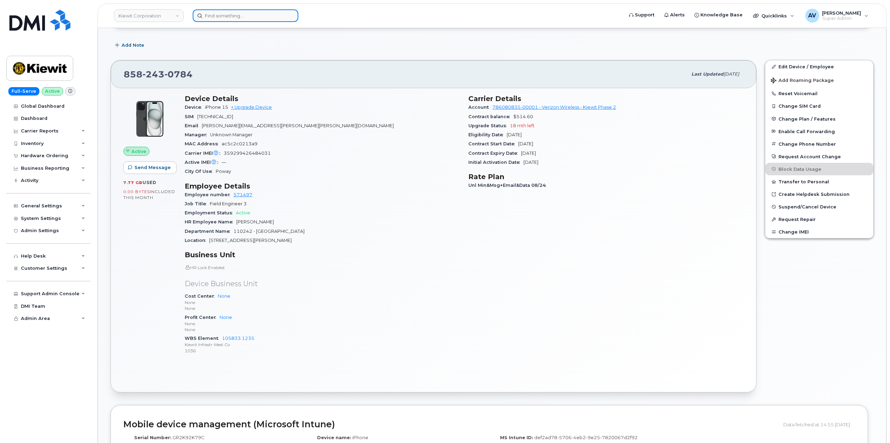
click at [258, 17] on input at bounding box center [246, 15] width 106 height 13
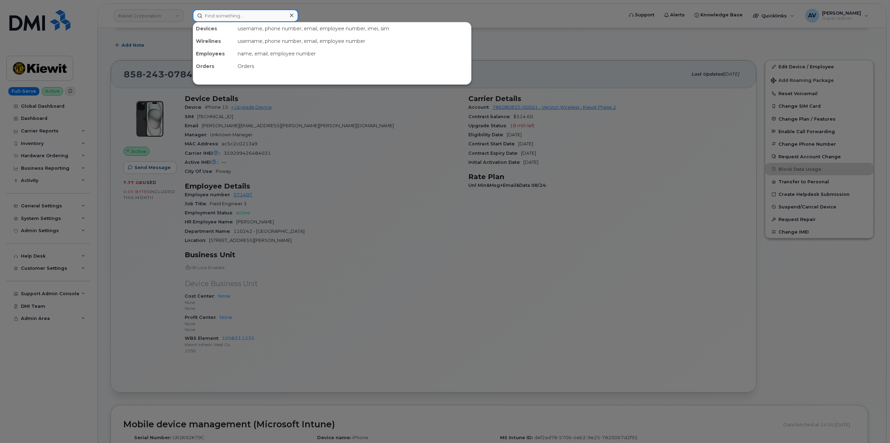
paste input "7802150659"
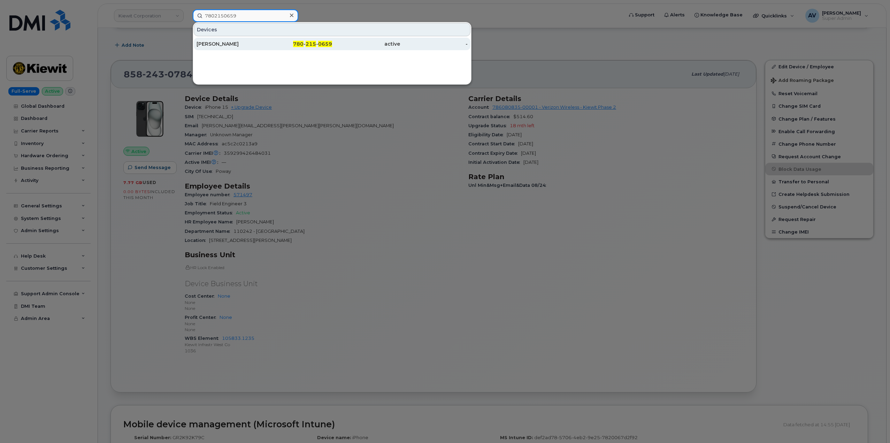
type input "7802150659"
click at [268, 42] on div "780 - 215 - 0659" at bounding box center [299, 43] width 68 height 7
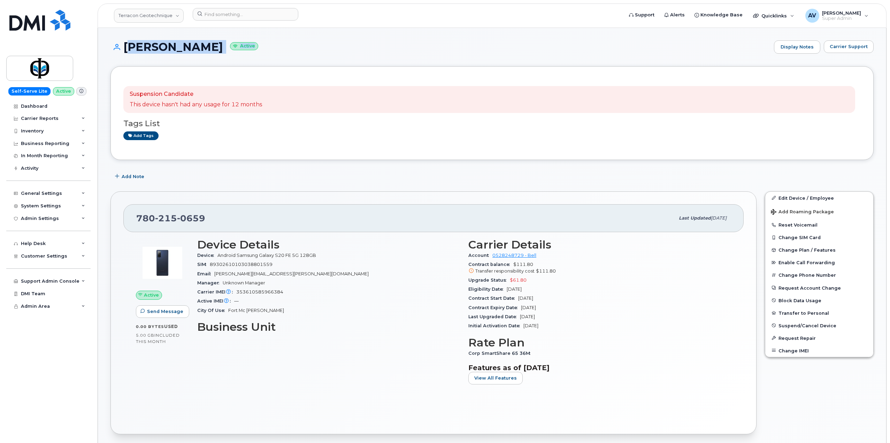
drag, startPoint x: 255, startPoint y: 49, endPoint x: 126, endPoint y: 53, distance: 129.4
click at [126, 53] on h1 "Sukhraj Sokhi Active" at bounding box center [441, 47] width 660 height 12
copy h1 "Sukhraj Sokhi Active"
click at [268, 56] on div "Sukhraj Sokhi Active Display Notes Carrier Support" at bounding box center [492, 53] width 763 height 26
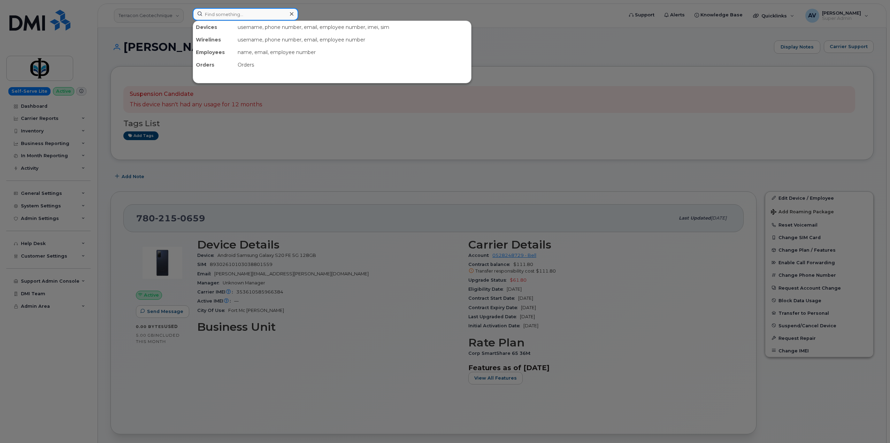
click at [256, 10] on input at bounding box center [246, 14] width 106 height 13
paste input "Amstrong Otieno"
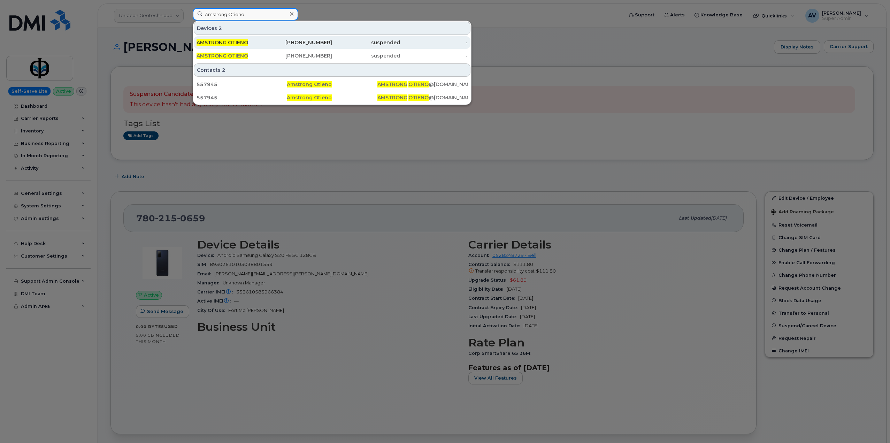
type input "Amstrong Otieno"
click at [275, 43] on div "346-795-0366" at bounding box center [299, 42] width 68 height 7
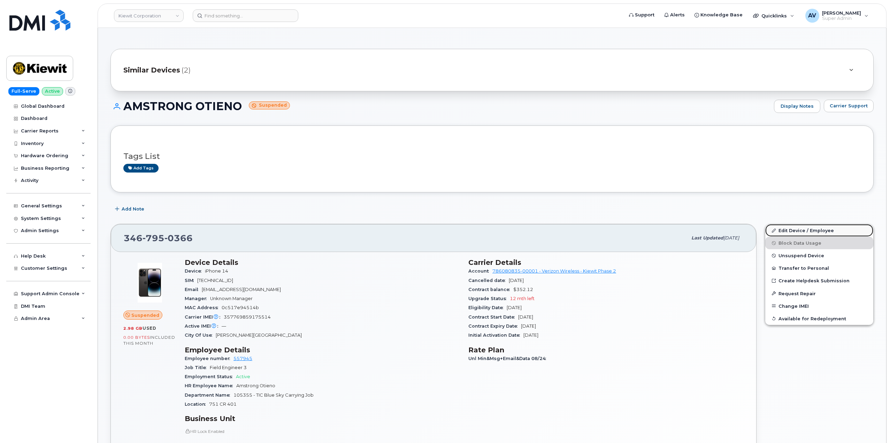
click at [793, 228] on link "Edit Device / Employee" at bounding box center [820, 230] width 108 height 13
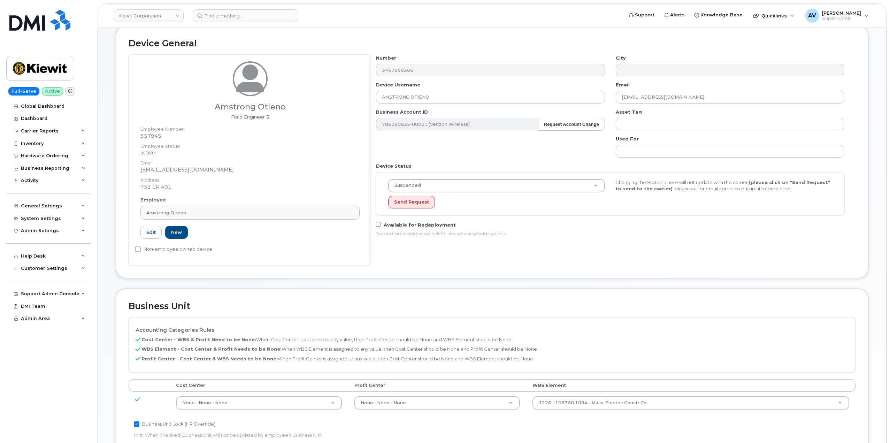
scroll to position [174, 0]
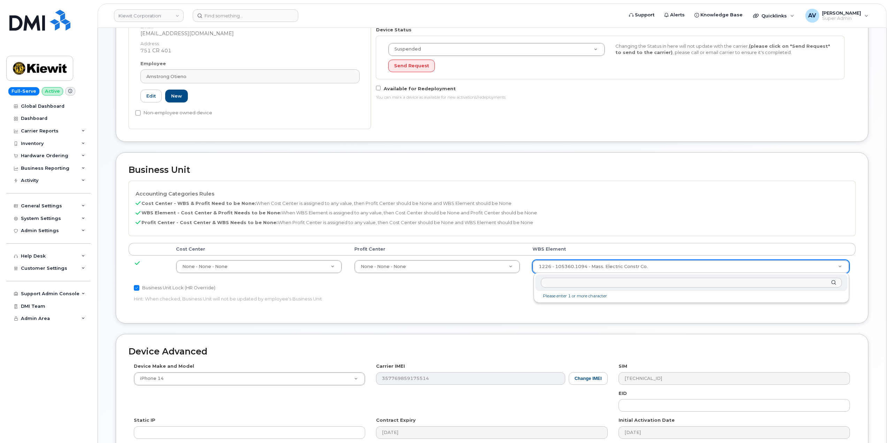
click at [641, 281] on input "text" at bounding box center [691, 283] width 301 height 10
type input "106191.1033"
type input "33498598"
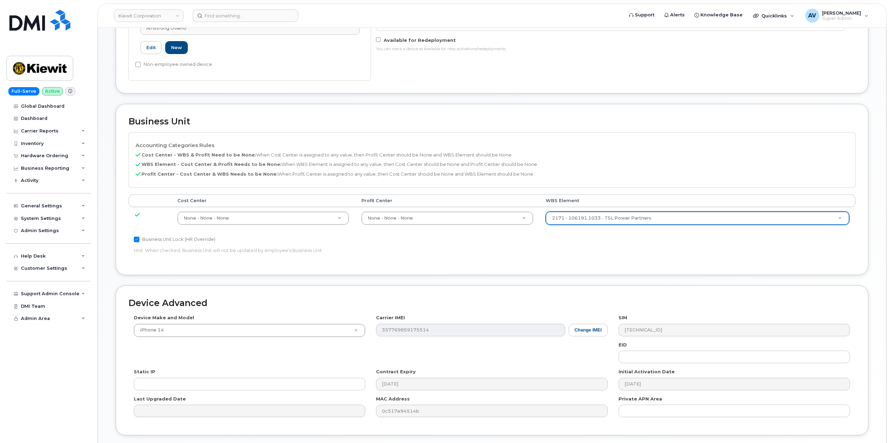
scroll to position [273, 0]
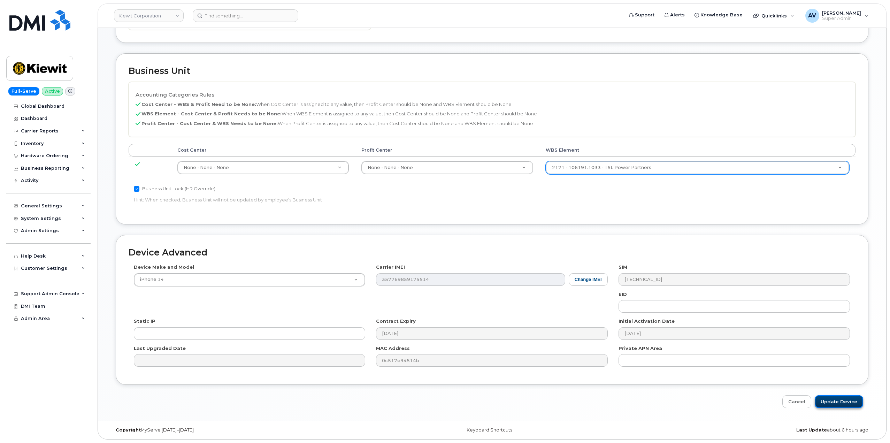
click at [847, 400] on input "Update Device" at bounding box center [839, 401] width 48 height 13
type input "Saving..."
